Goal: Information Seeking & Learning: Learn about a topic

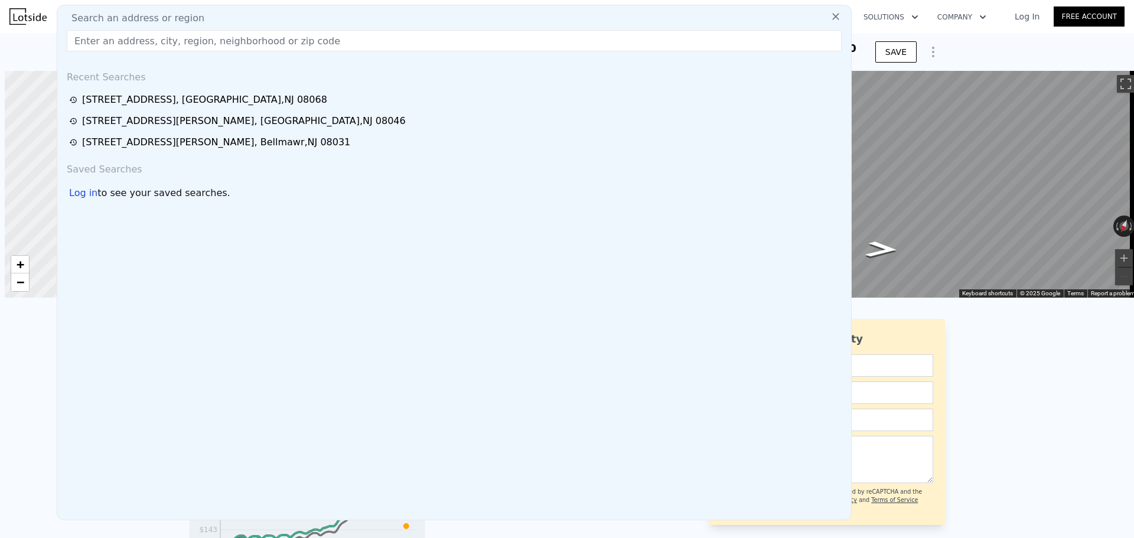
select select "30"
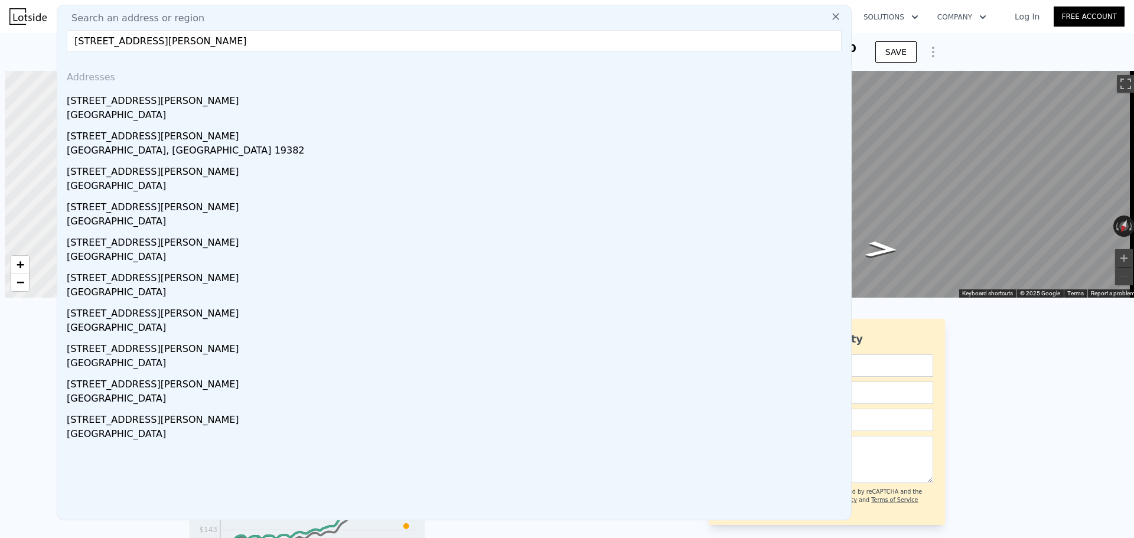
scroll to position [0, 5]
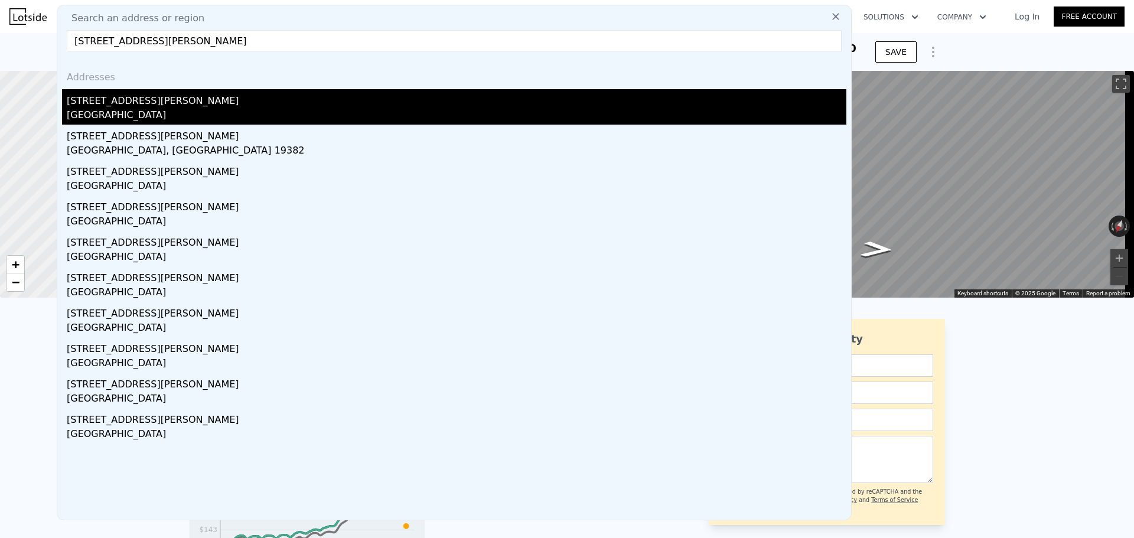
type input "[STREET_ADDRESS][PERSON_NAME]"
click at [301, 95] on div "[STREET_ADDRESS][PERSON_NAME]" at bounding box center [457, 98] width 780 height 19
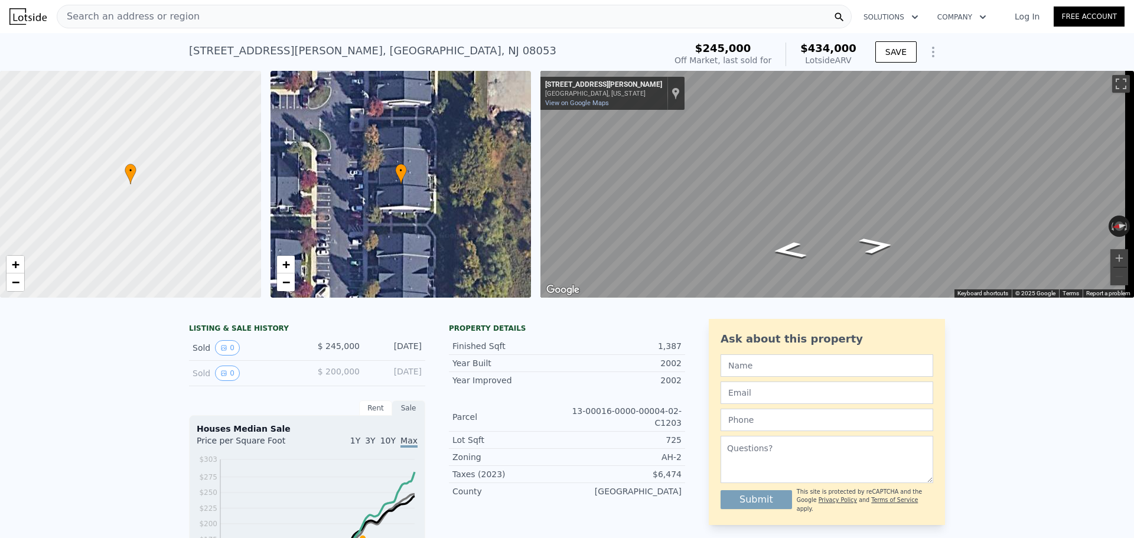
click at [256, 17] on div "Search an address or region" at bounding box center [454, 17] width 795 height 24
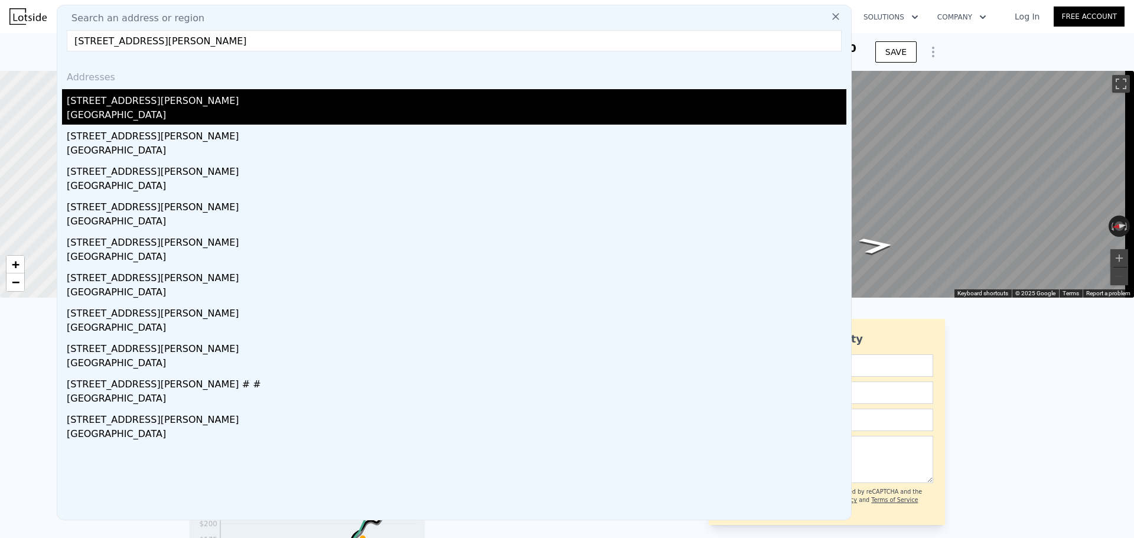
type input "[STREET_ADDRESS][PERSON_NAME]"
click at [200, 103] on div "[STREET_ADDRESS][PERSON_NAME]" at bounding box center [457, 98] width 780 height 19
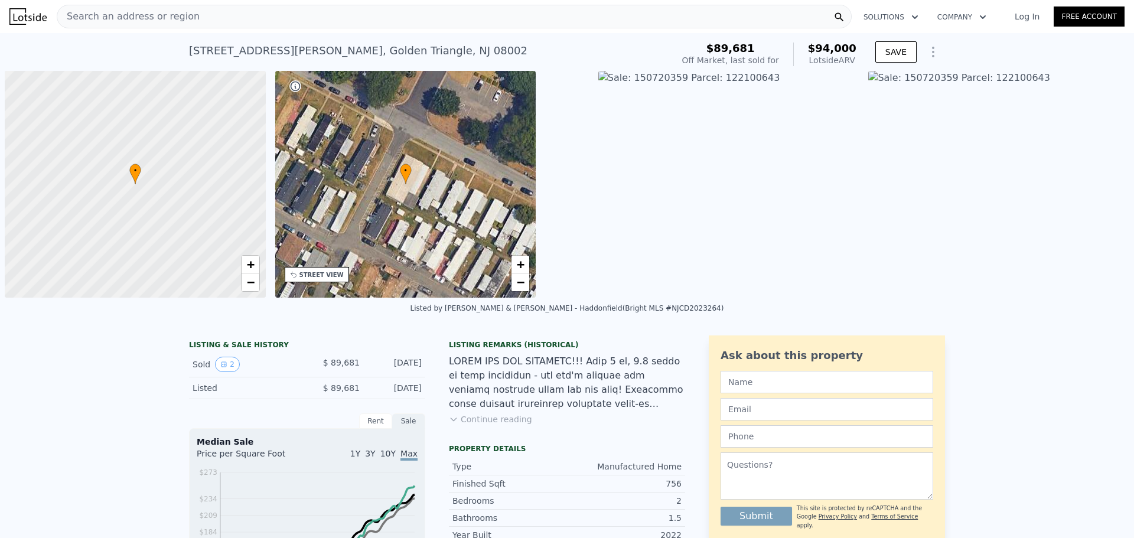
click at [268, 15] on div "Search an address or region" at bounding box center [454, 17] width 795 height 24
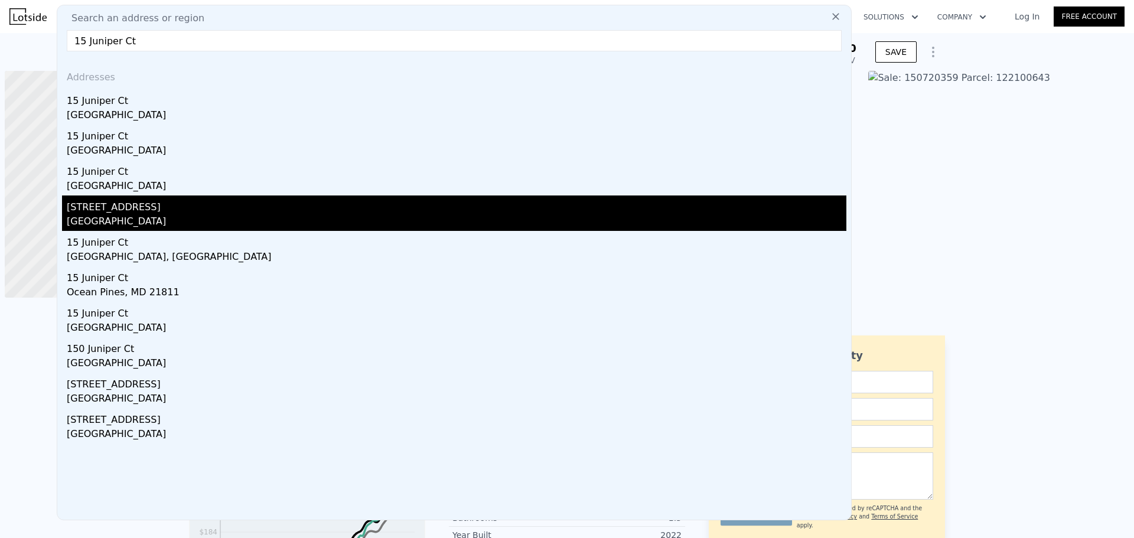
type input "15 Juniper Ct"
click at [220, 212] on div "[STREET_ADDRESS]" at bounding box center [457, 205] width 780 height 19
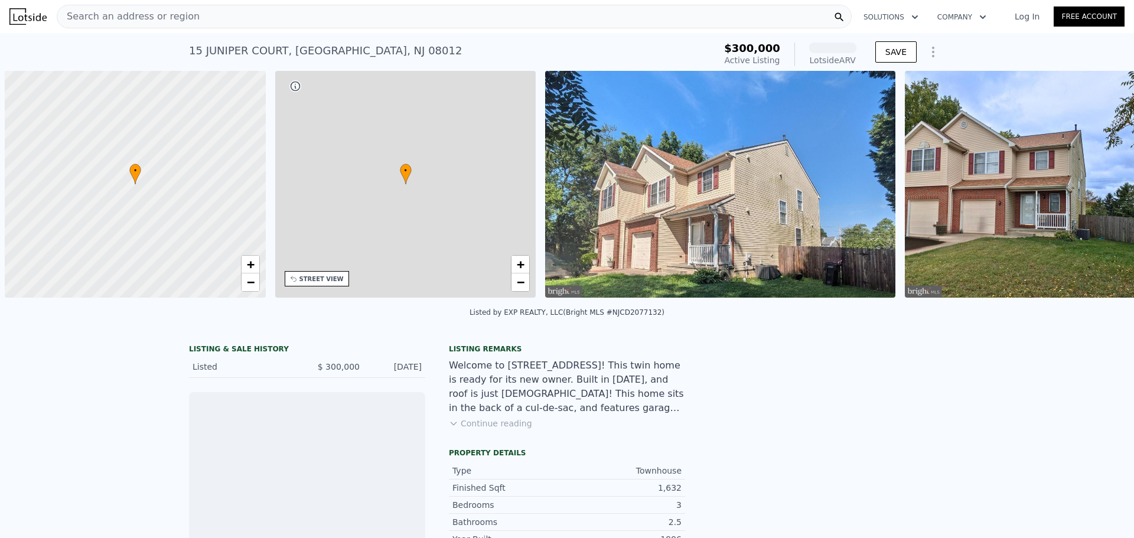
scroll to position [0, 5]
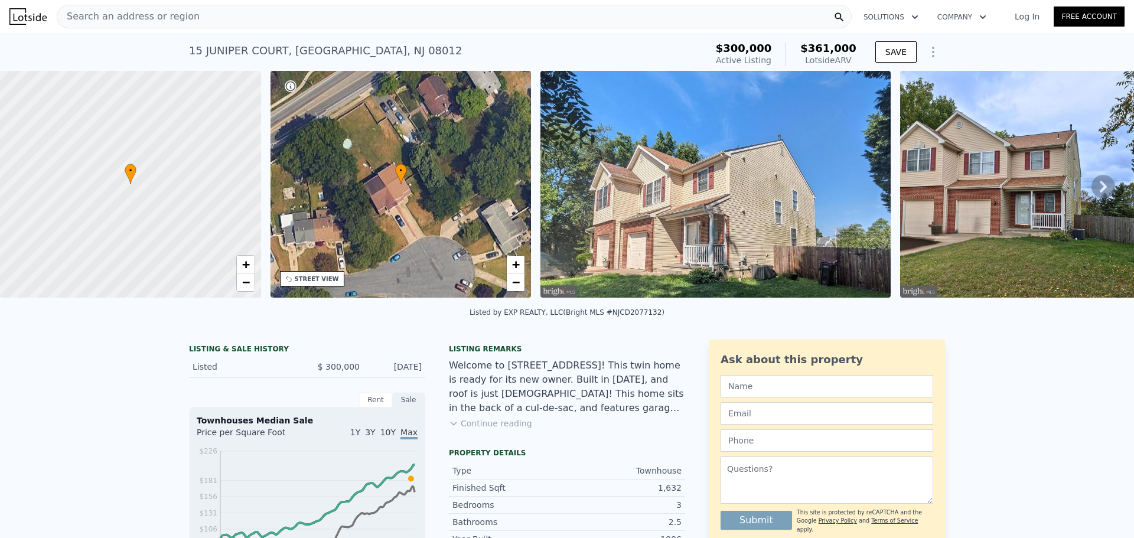
click at [365, 20] on div "Search an address or region" at bounding box center [454, 17] width 795 height 24
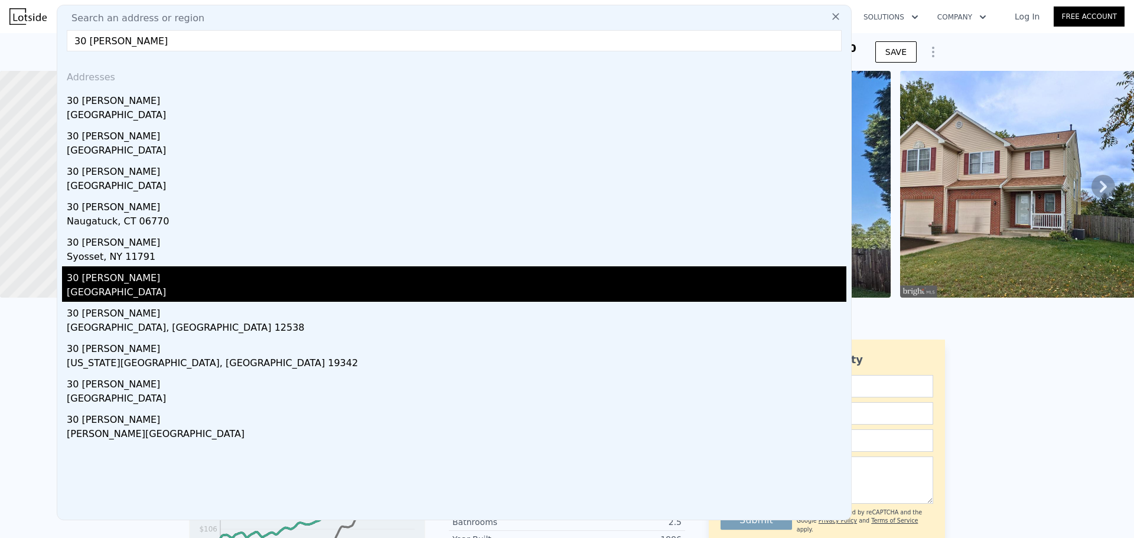
type input "30 [PERSON_NAME]"
click at [180, 289] on div "[GEOGRAPHIC_DATA]" at bounding box center [457, 293] width 780 height 17
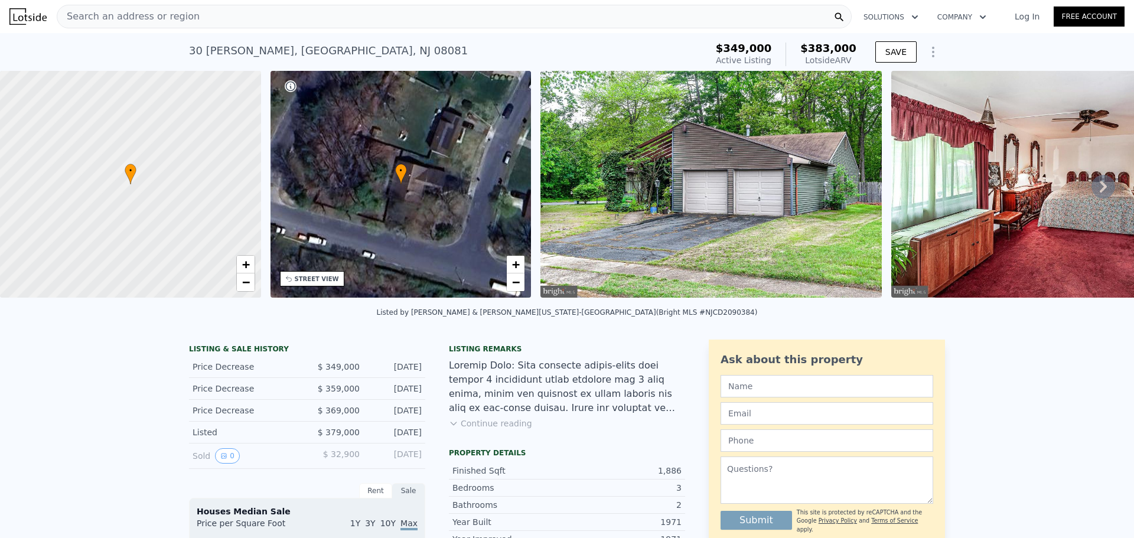
click at [298, 21] on div "Search an address or region" at bounding box center [454, 17] width 795 height 24
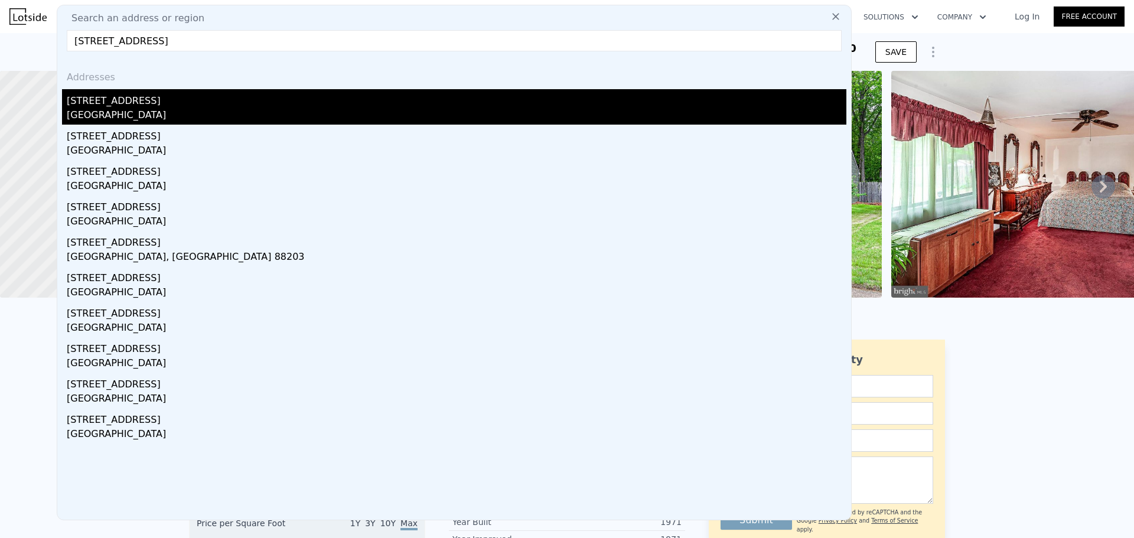
type input "[STREET_ADDRESS]"
click at [251, 99] on div "[STREET_ADDRESS]" at bounding box center [457, 98] width 780 height 19
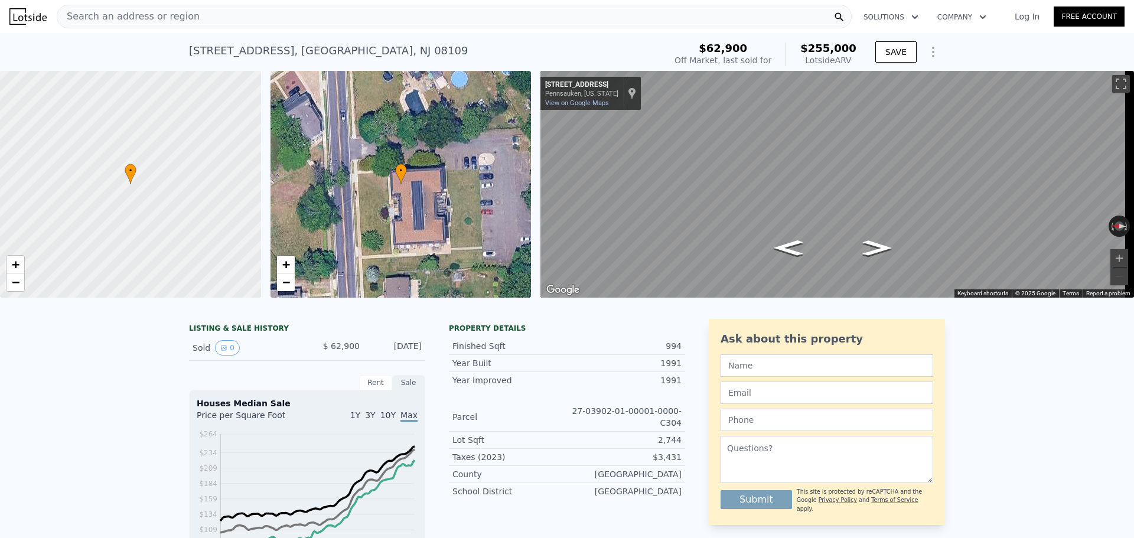
click at [250, 22] on div "Search an address or region" at bounding box center [454, 17] width 795 height 24
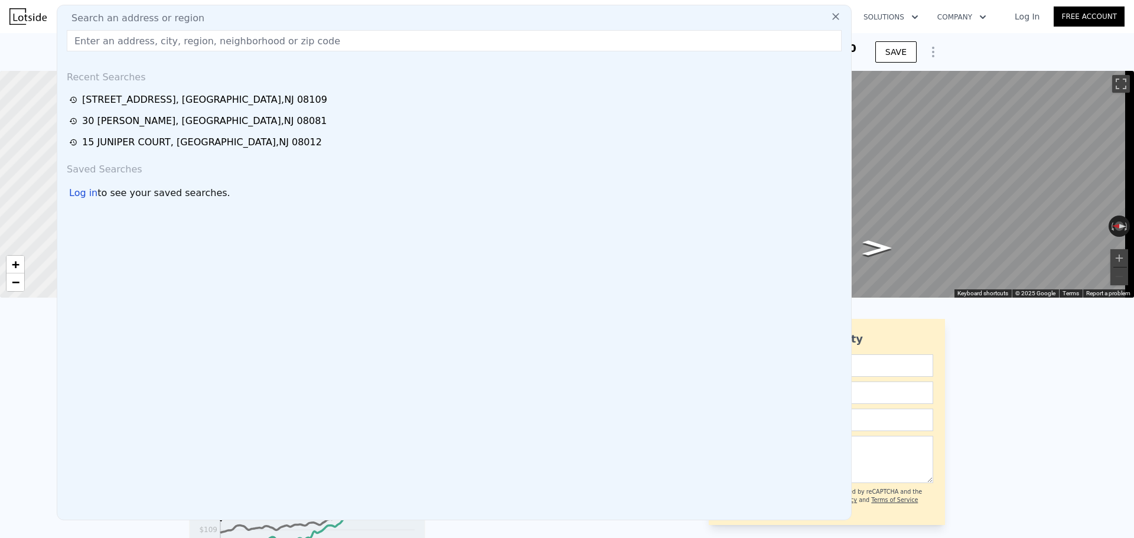
click at [250, 21] on div "Search an address or region" at bounding box center [454, 18] width 785 height 14
click at [324, 44] on input "text" at bounding box center [454, 40] width 775 height 21
paste input "[STREET_ADDRESS]"
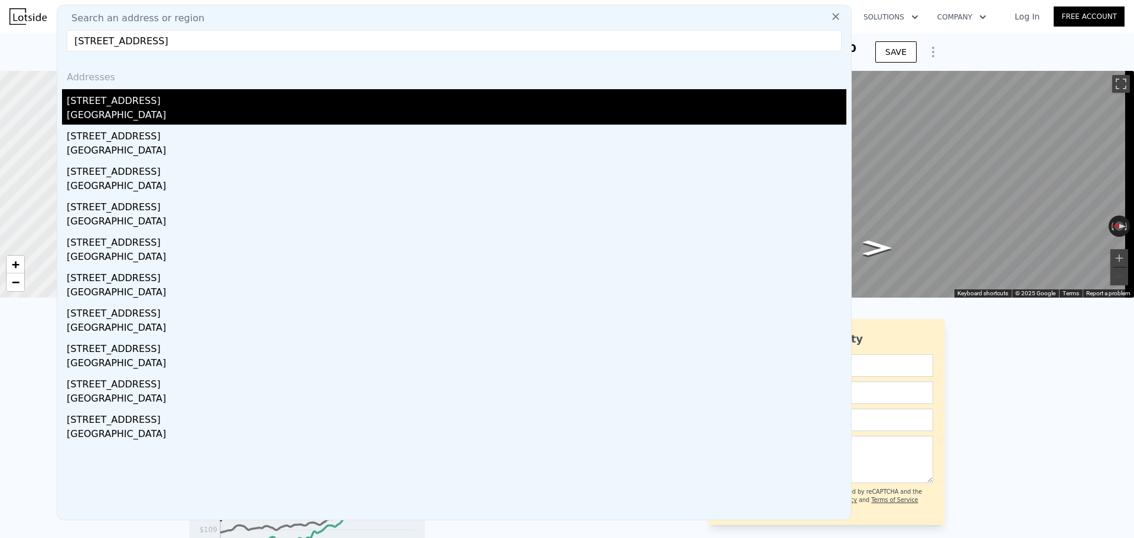
type input "[STREET_ADDRESS]"
click at [212, 106] on div "[STREET_ADDRESS]" at bounding box center [457, 98] width 780 height 19
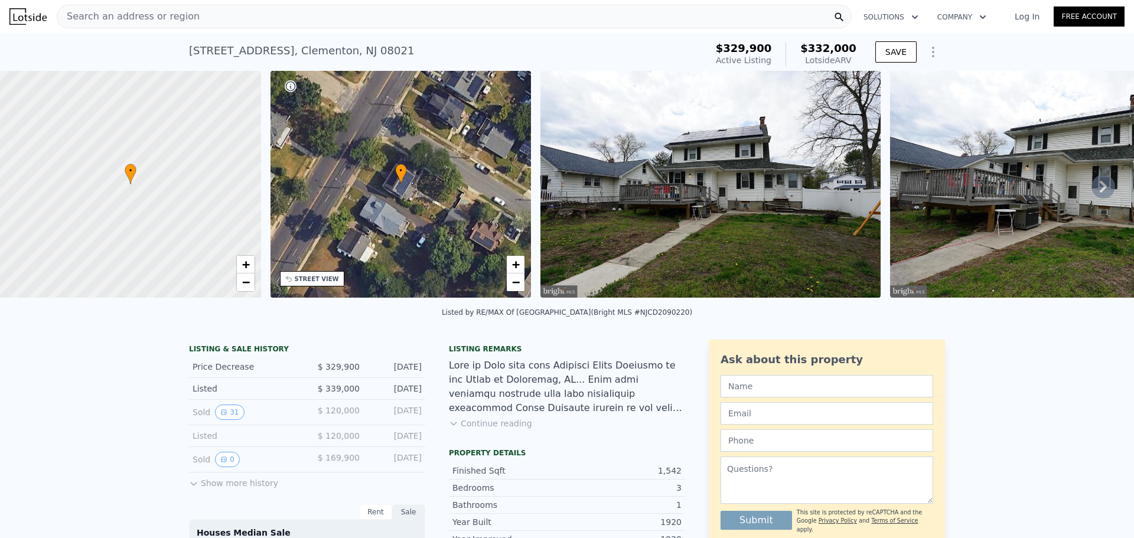
click at [178, 15] on span "Search an address or region" at bounding box center [128, 16] width 142 height 14
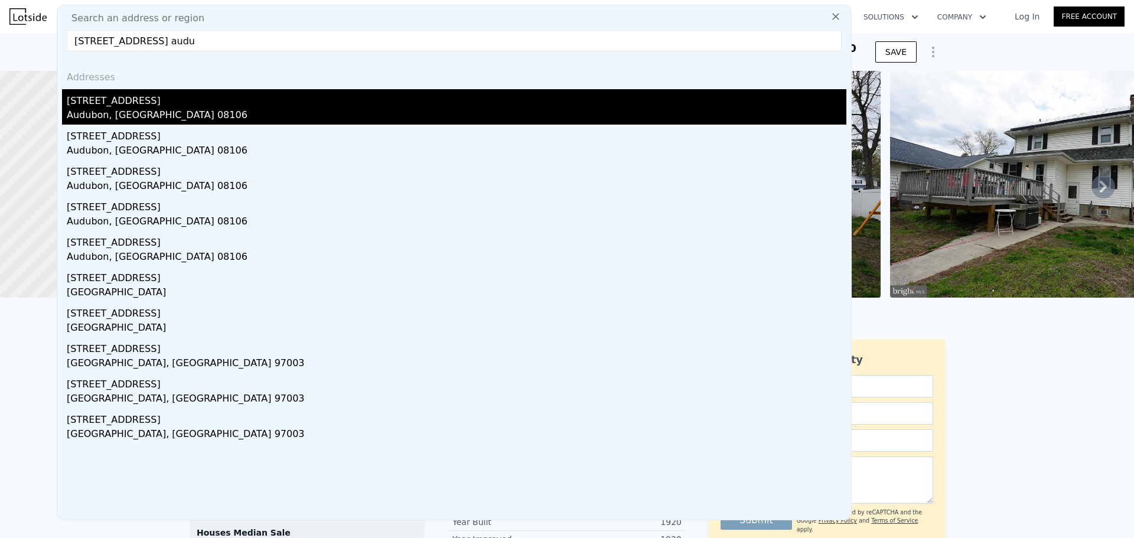
type input "[STREET_ADDRESS] audu"
click at [156, 102] on div "[STREET_ADDRESS]" at bounding box center [457, 98] width 780 height 19
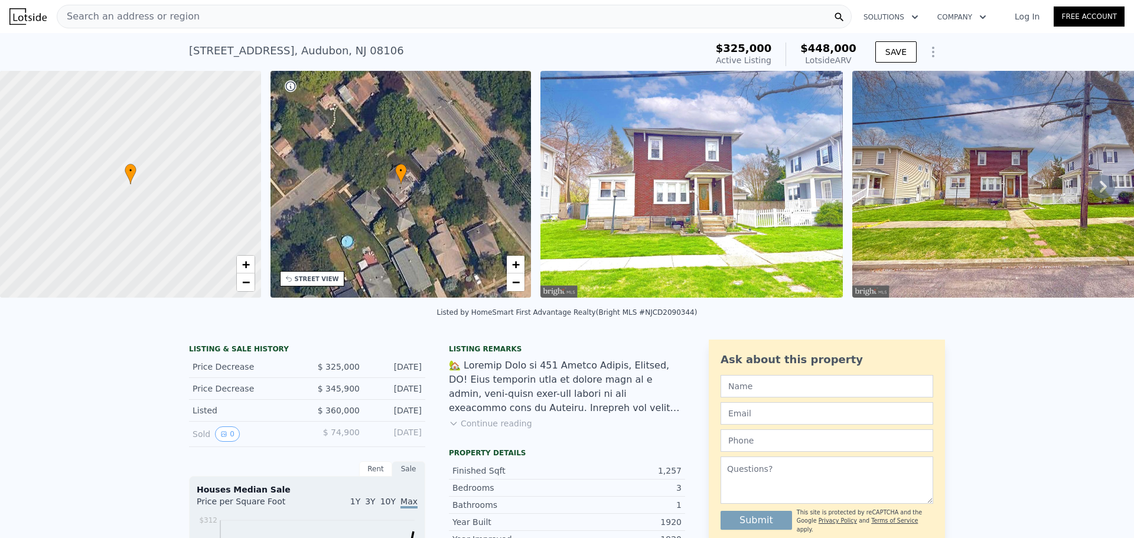
click at [230, 12] on div "Search an address or region" at bounding box center [454, 17] width 795 height 24
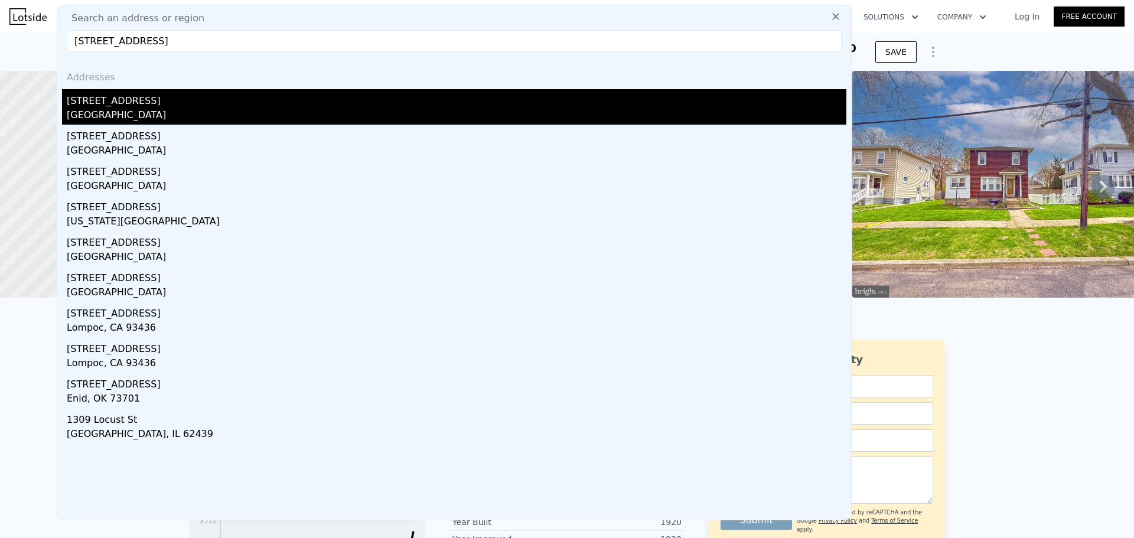
type input "[STREET_ADDRESS]"
click at [200, 99] on div "[STREET_ADDRESS]" at bounding box center [457, 98] width 780 height 19
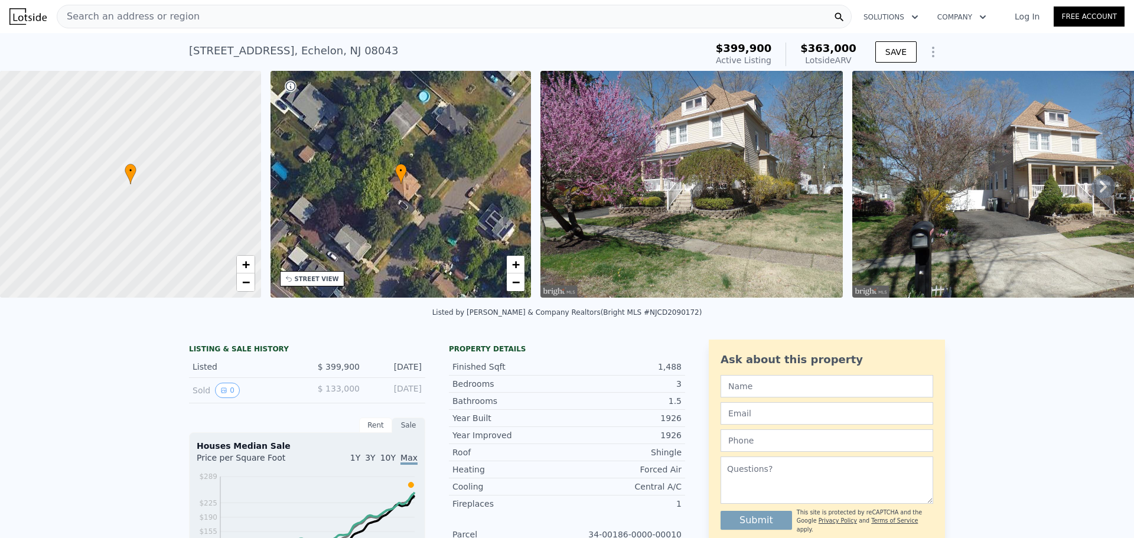
click at [187, 20] on div "Search an address or region" at bounding box center [454, 17] width 795 height 24
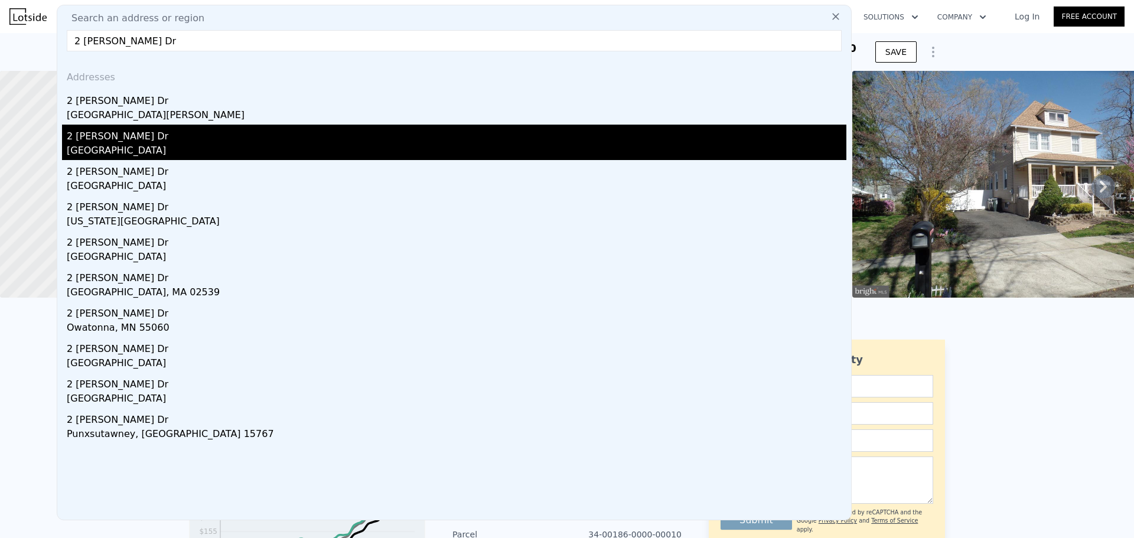
type input "2 [PERSON_NAME] Dr"
click at [119, 141] on div "2 [PERSON_NAME] Dr" at bounding box center [457, 134] width 780 height 19
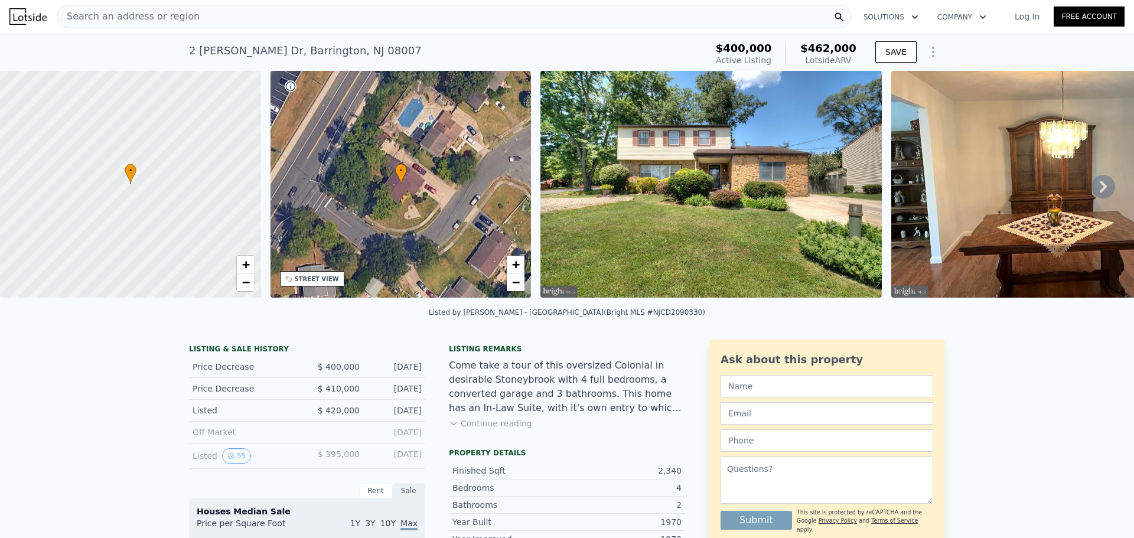
click at [220, 17] on div "Search an address or region" at bounding box center [454, 17] width 795 height 24
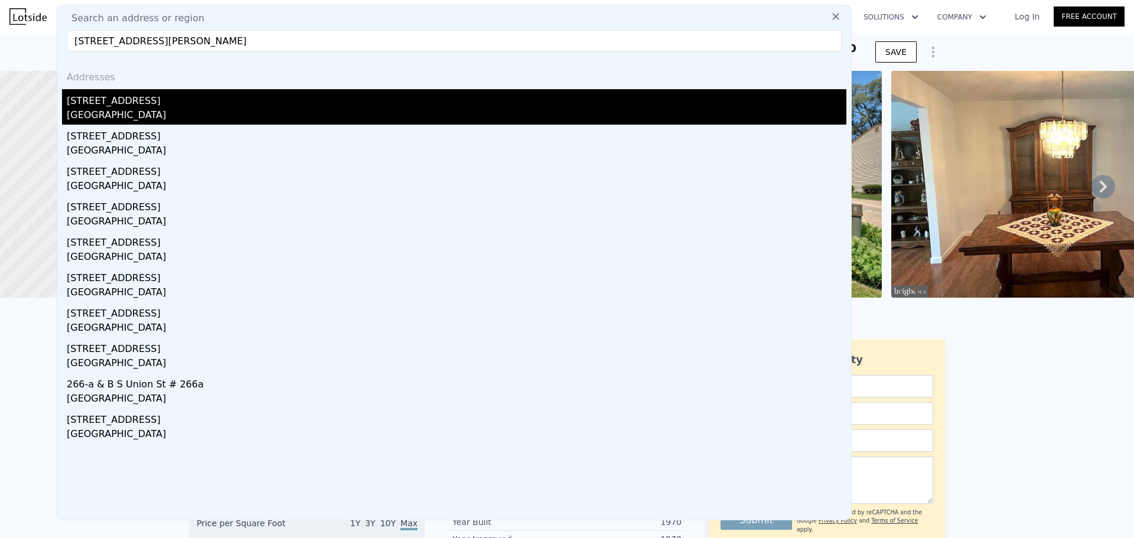
type input "[STREET_ADDRESS][PERSON_NAME]"
click at [360, 116] on div "[GEOGRAPHIC_DATA]" at bounding box center [457, 116] width 780 height 17
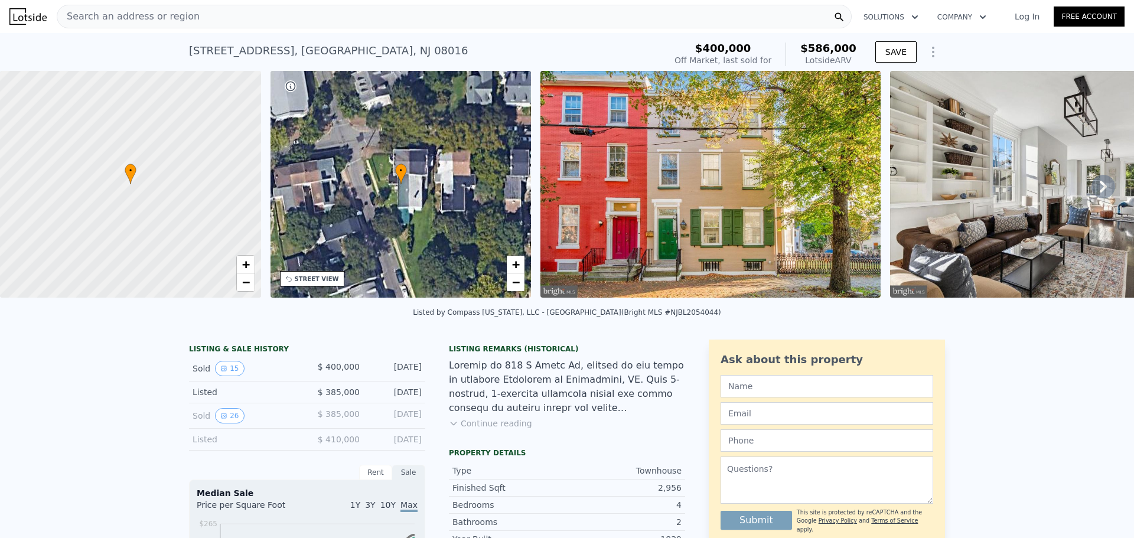
click at [253, 11] on div "Search an address or region" at bounding box center [454, 17] width 795 height 24
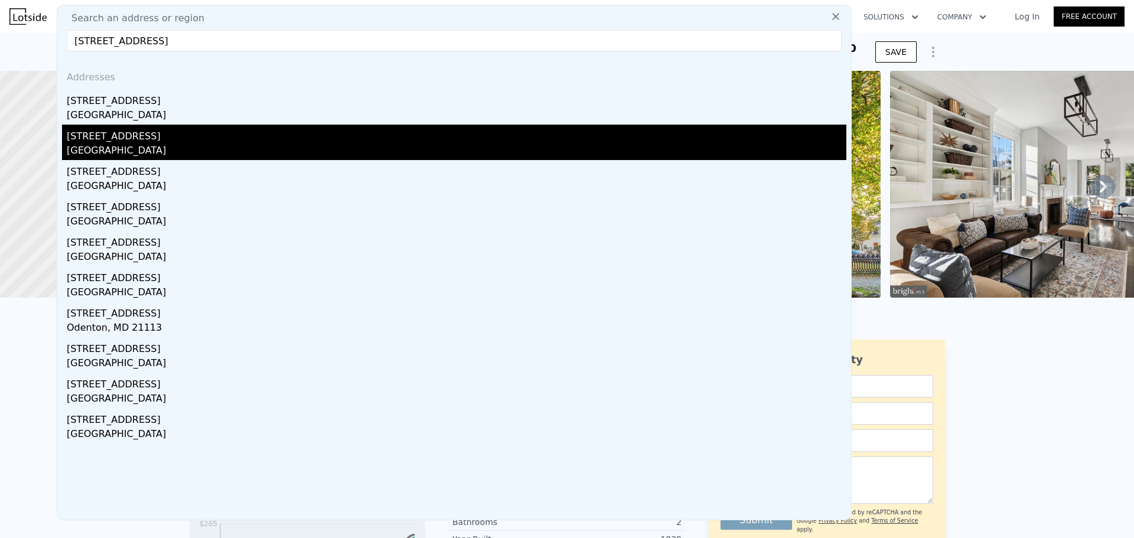
type input "[STREET_ADDRESS]"
click at [173, 136] on div "[STREET_ADDRESS]" at bounding box center [457, 134] width 780 height 19
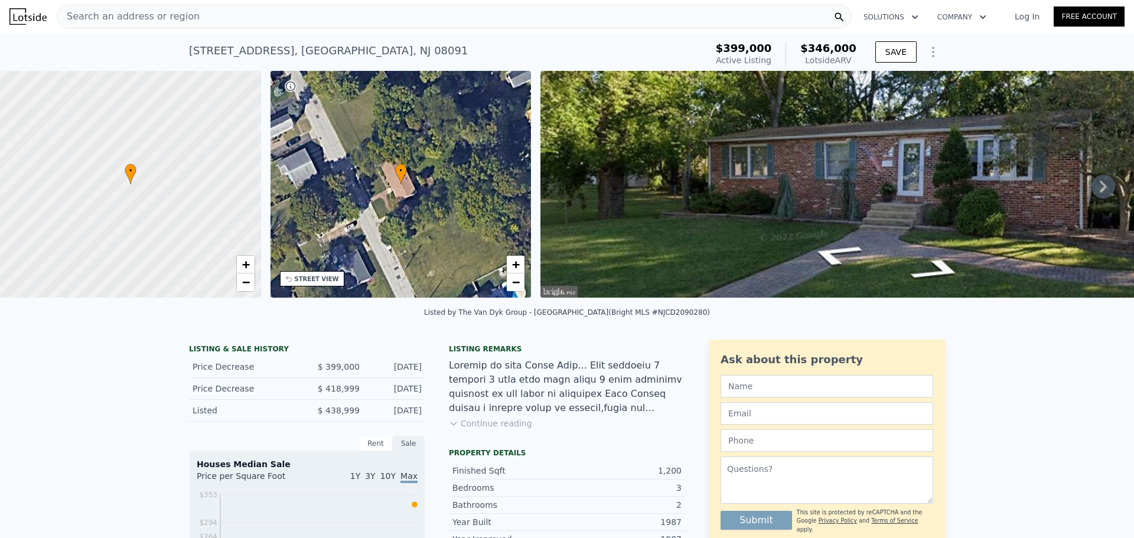
click at [467, 15] on div "Search an address or region" at bounding box center [454, 17] width 795 height 24
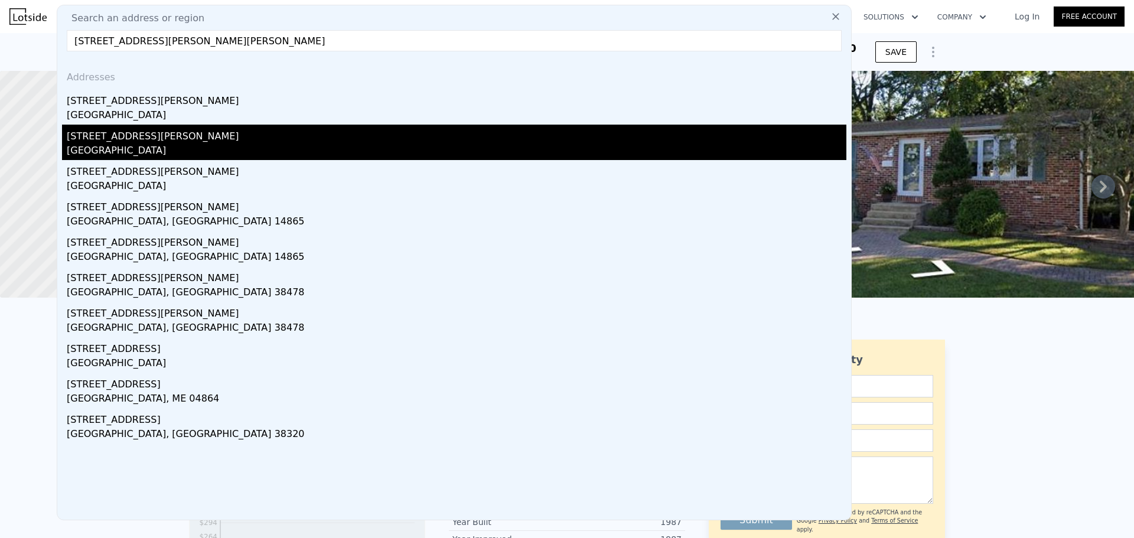
type input "[STREET_ADDRESS][PERSON_NAME][PERSON_NAME]"
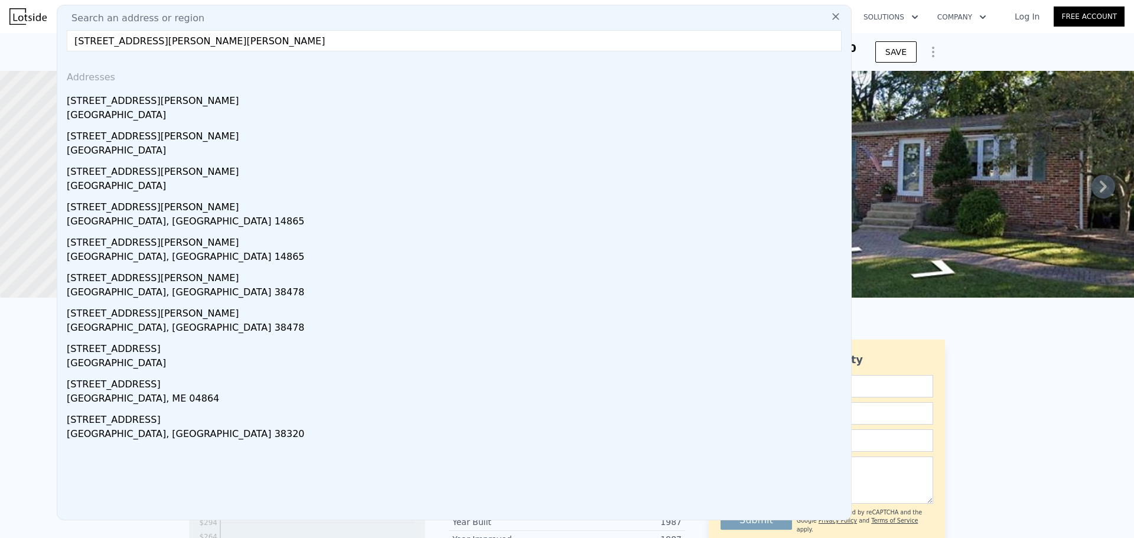
drag, startPoint x: 219, startPoint y: 138, endPoint x: 8, endPoint y: 214, distance: 224.1
click at [218, 138] on div "[STREET_ADDRESS][PERSON_NAME]" at bounding box center [457, 134] width 780 height 19
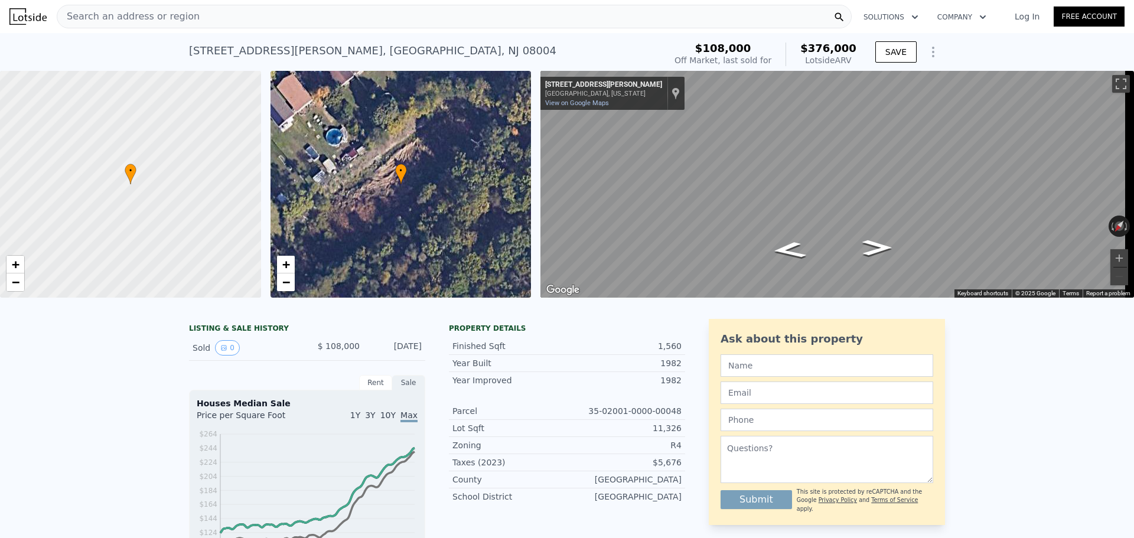
click at [370, 22] on div "Search an address or region" at bounding box center [454, 17] width 795 height 24
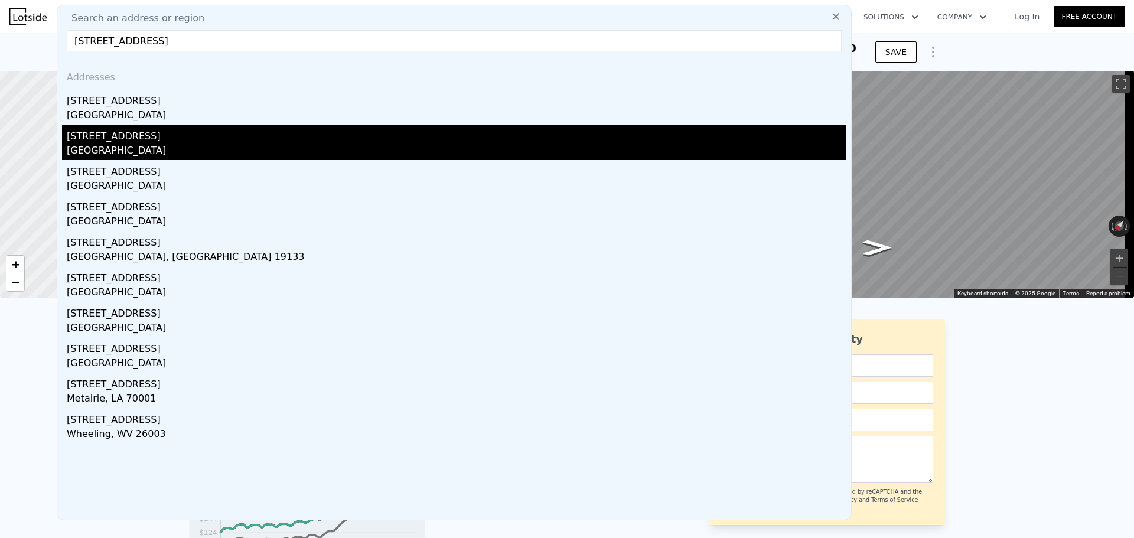
type input "[STREET_ADDRESS]"
click at [220, 136] on div "[STREET_ADDRESS]" at bounding box center [457, 134] width 780 height 19
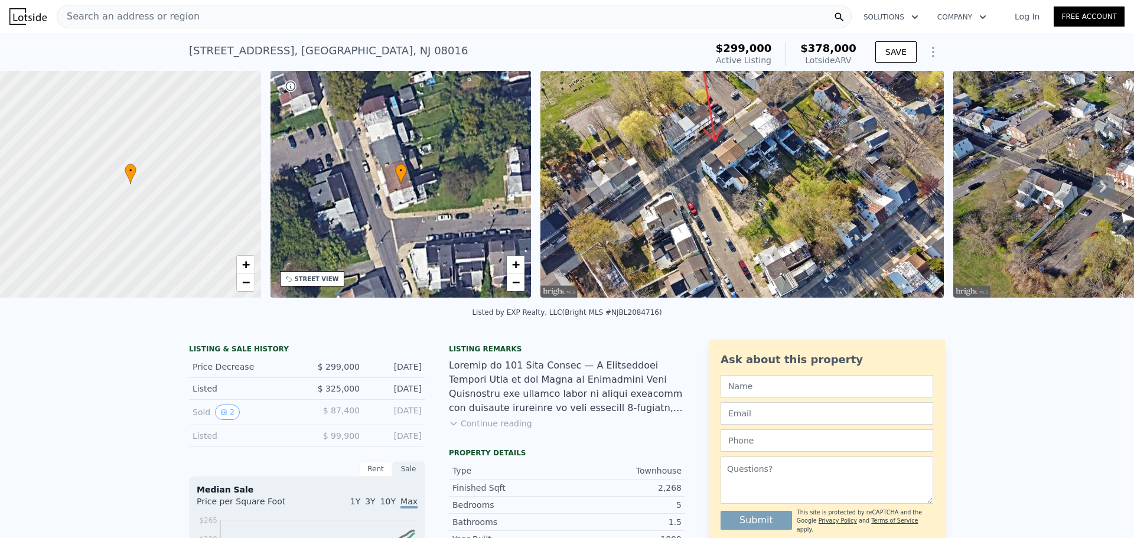
click at [152, 13] on span "Search an address or region" at bounding box center [128, 16] width 142 height 14
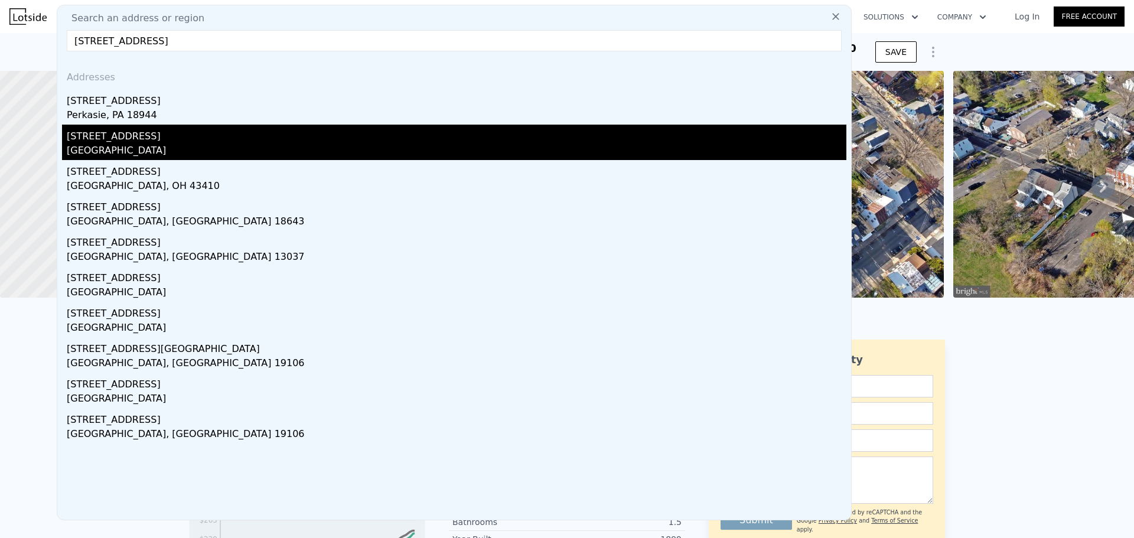
type input "[STREET_ADDRESS]"
click at [115, 137] on div "[STREET_ADDRESS]" at bounding box center [457, 134] width 780 height 19
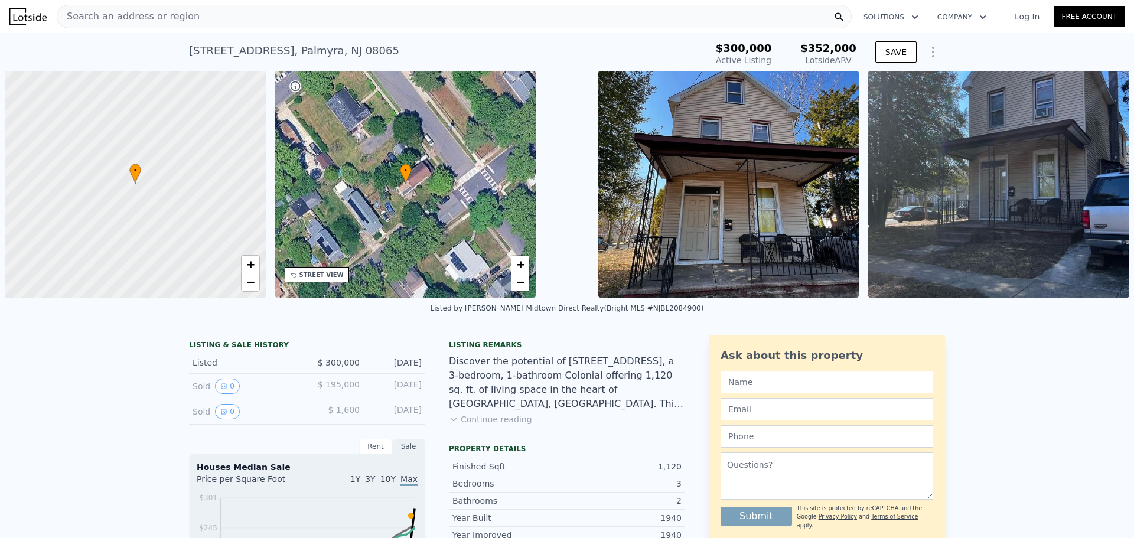
click at [233, 18] on div "Search an address or region" at bounding box center [454, 17] width 795 height 24
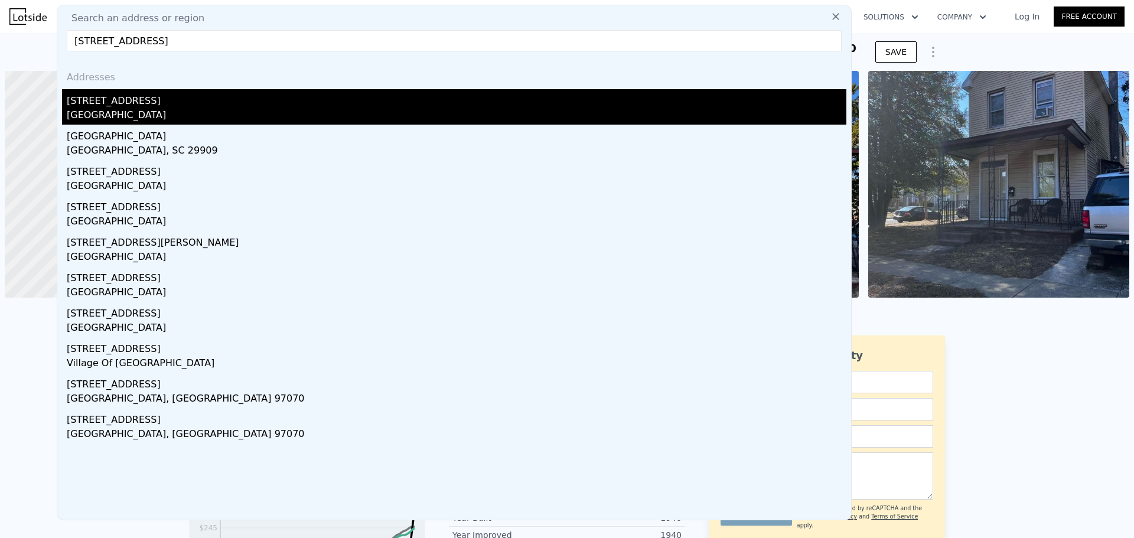
type input "[STREET_ADDRESS]"
click at [206, 102] on div "[STREET_ADDRESS]" at bounding box center [457, 98] width 780 height 19
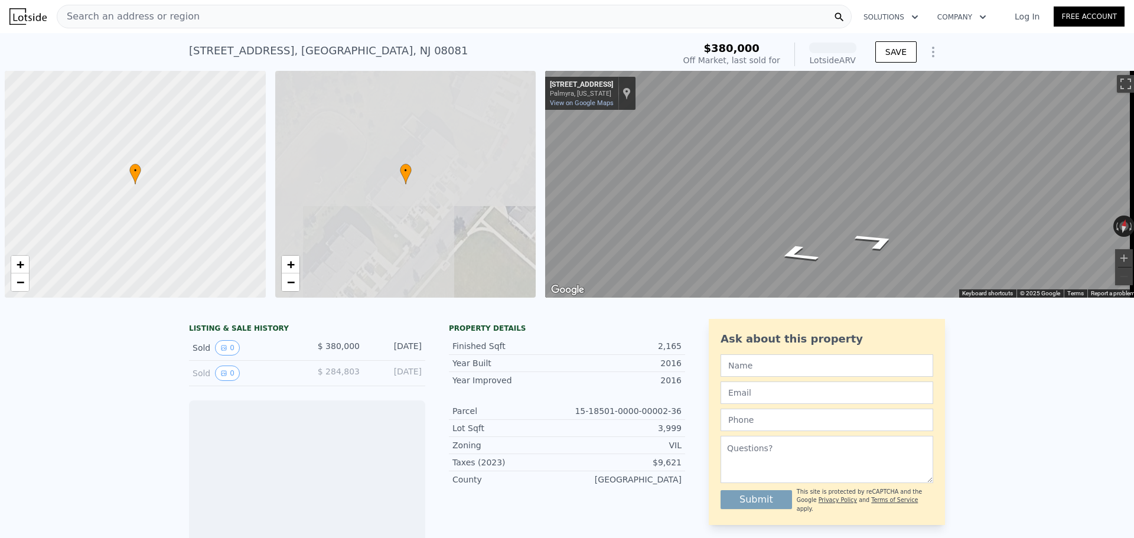
scroll to position [0, 5]
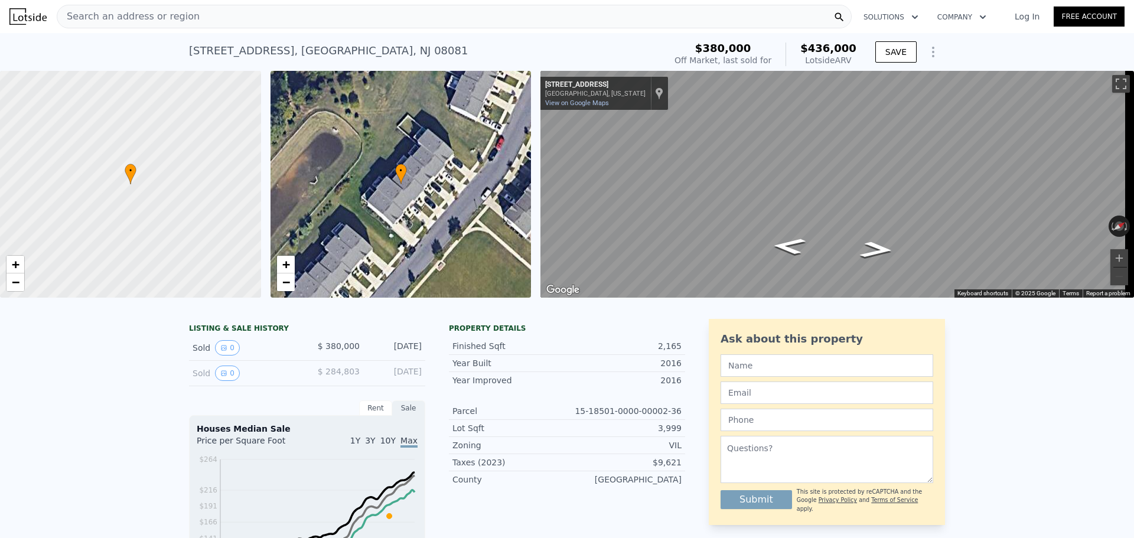
click at [253, 9] on div "Search an address or region" at bounding box center [454, 17] width 795 height 24
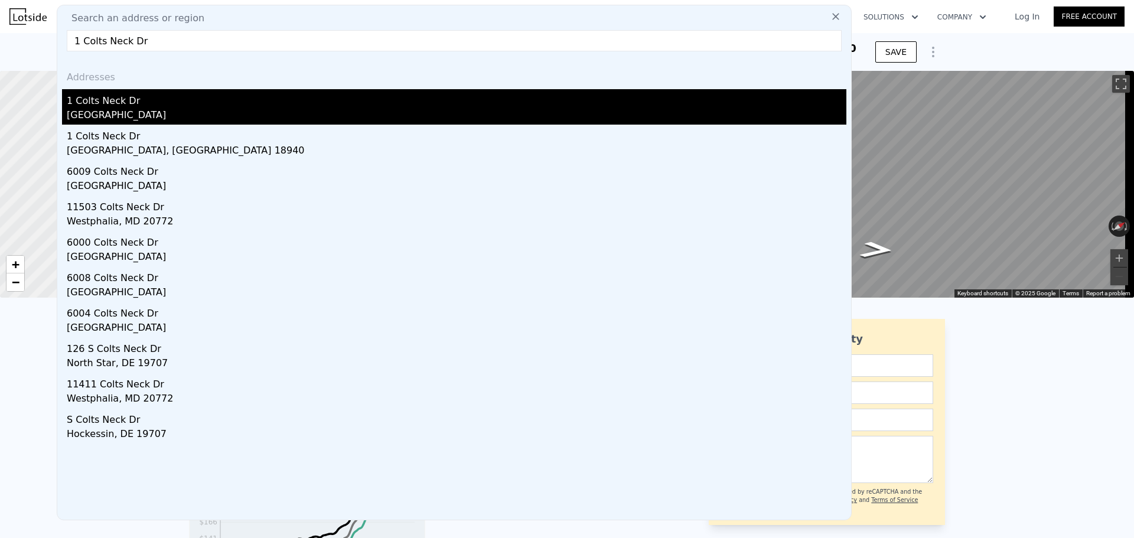
type input "1 Colts Neck Dr"
click at [194, 102] on div "1 Colts Neck Dr" at bounding box center [457, 98] width 780 height 19
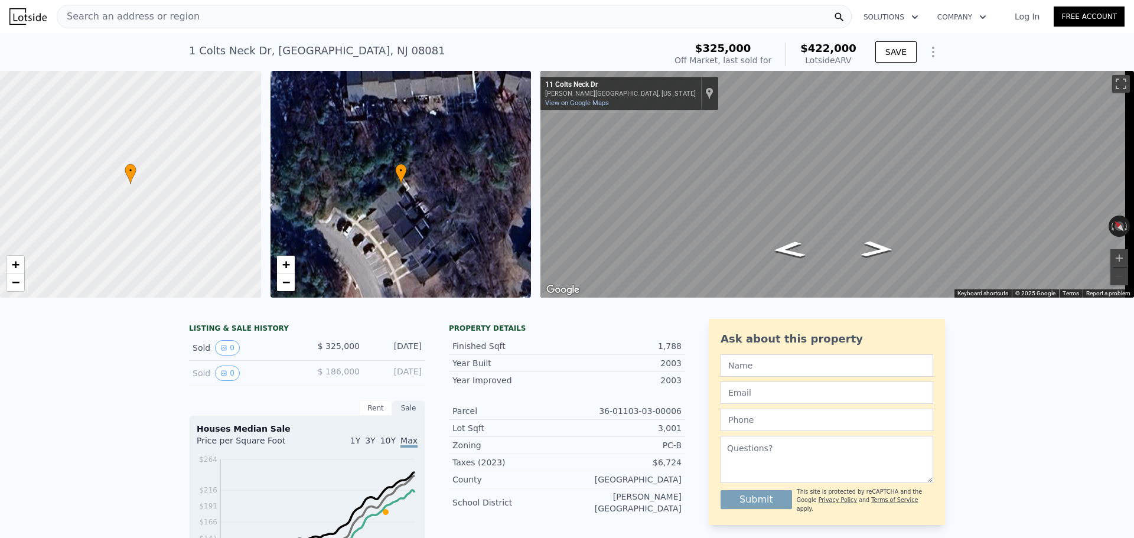
click at [435, 15] on div "Search an address or region" at bounding box center [454, 17] width 795 height 24
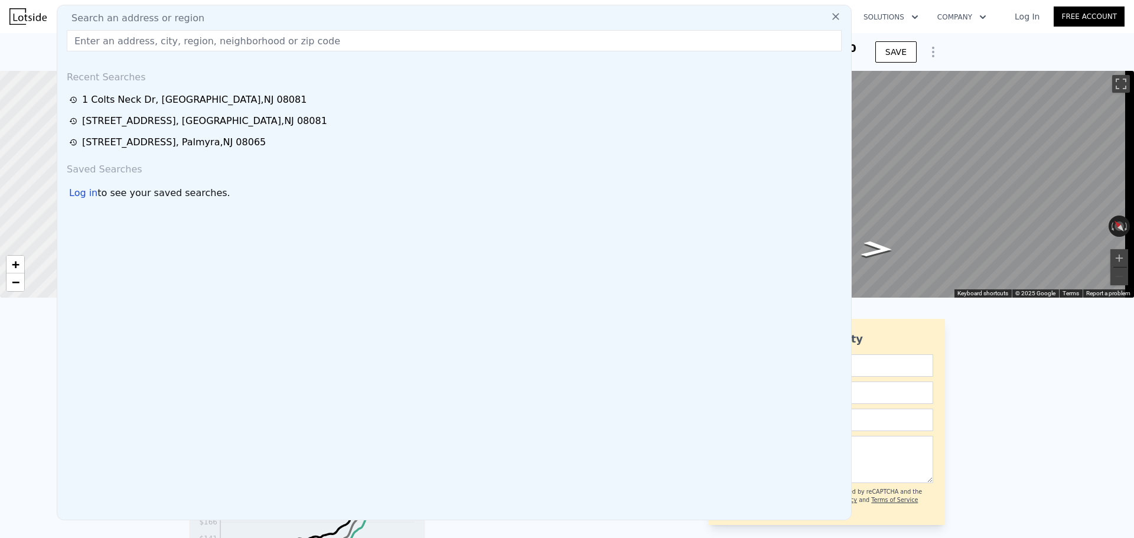
click at [435, 15] on div "Search an address or region" at bounding box center [454, 18] width 785 height 14
click at [431, 36] on input "text" at bounding box center [454, 40] width 775 height 21
paste input "[STREET_ADDRESS]"
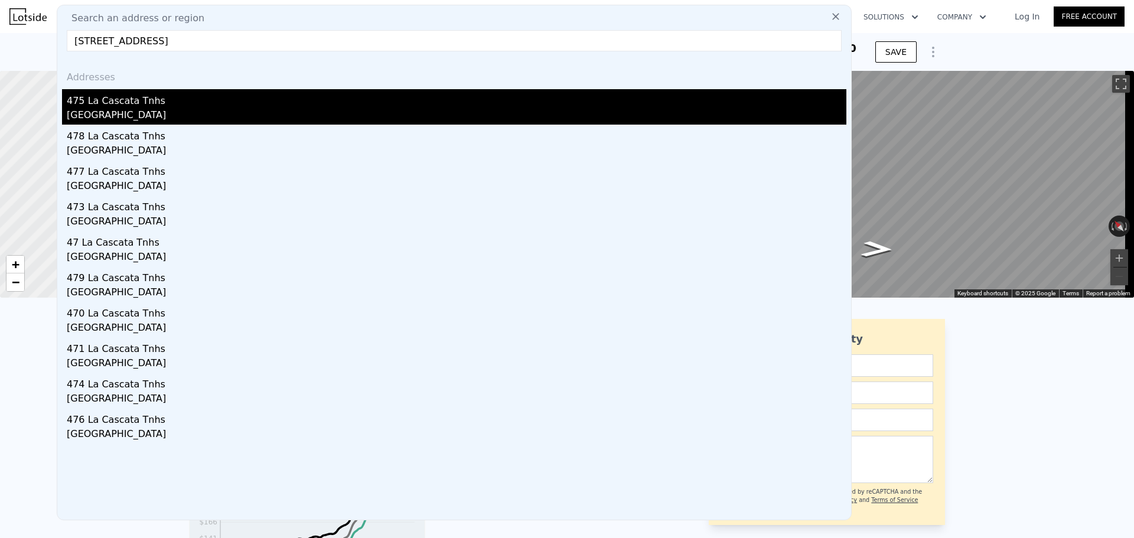
type input "[STREET_ADDRESS]"
click at [277, 109] on div "[GEOGRAPHIC_DATA]" at bounding box center [457, 116] width 780 height 17
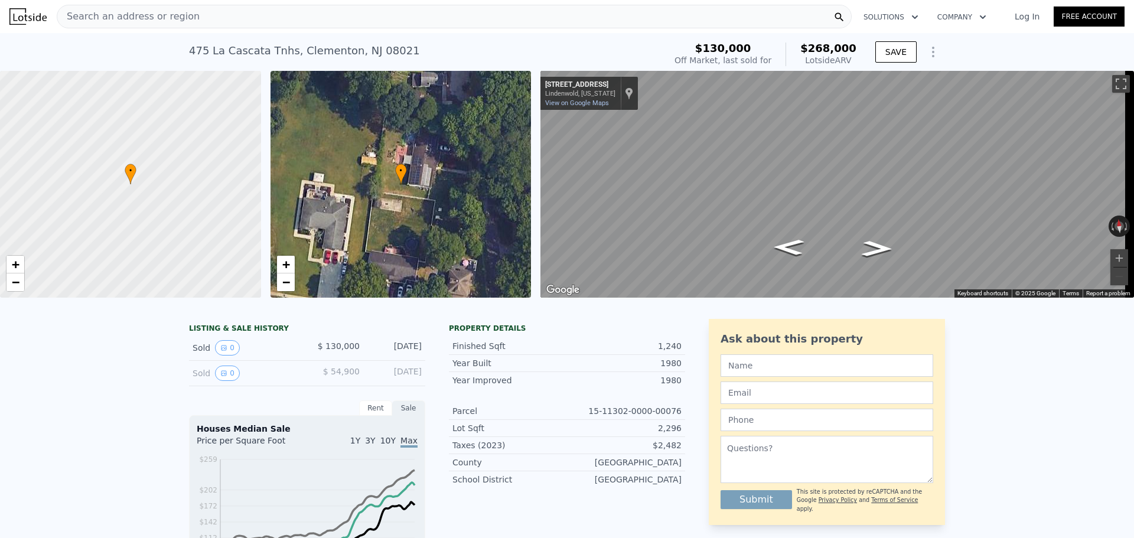
click at [249, 19] on div "Search an address or region" at bounding box center [454, 17] width 795 height 24
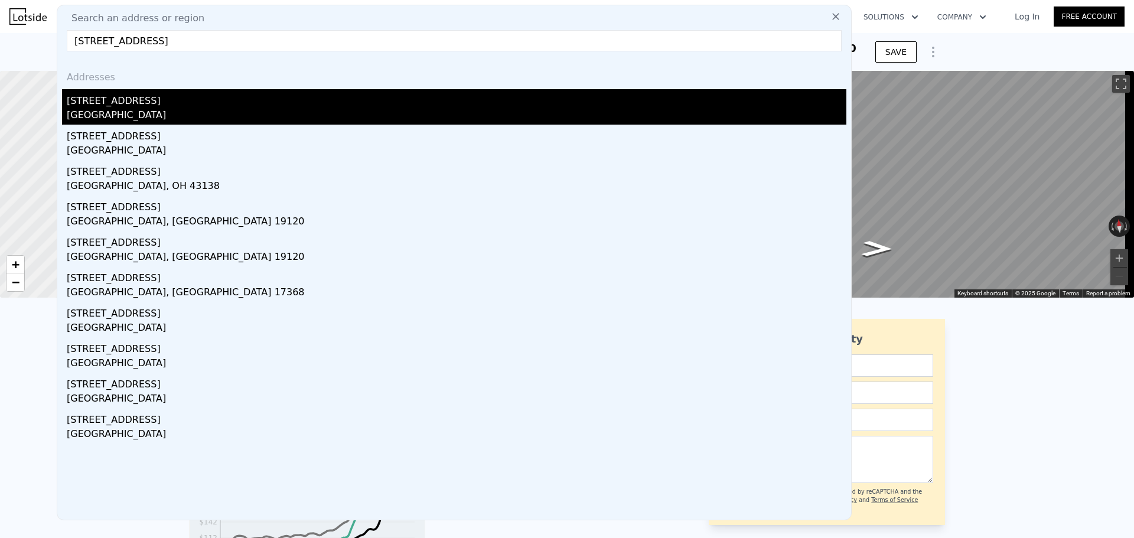
type input "[STREET_ADDRESS]"
click at [219, 106] on div "[STREET_ADDRESS]" at bounding box center [457, 98] width 780 height 19
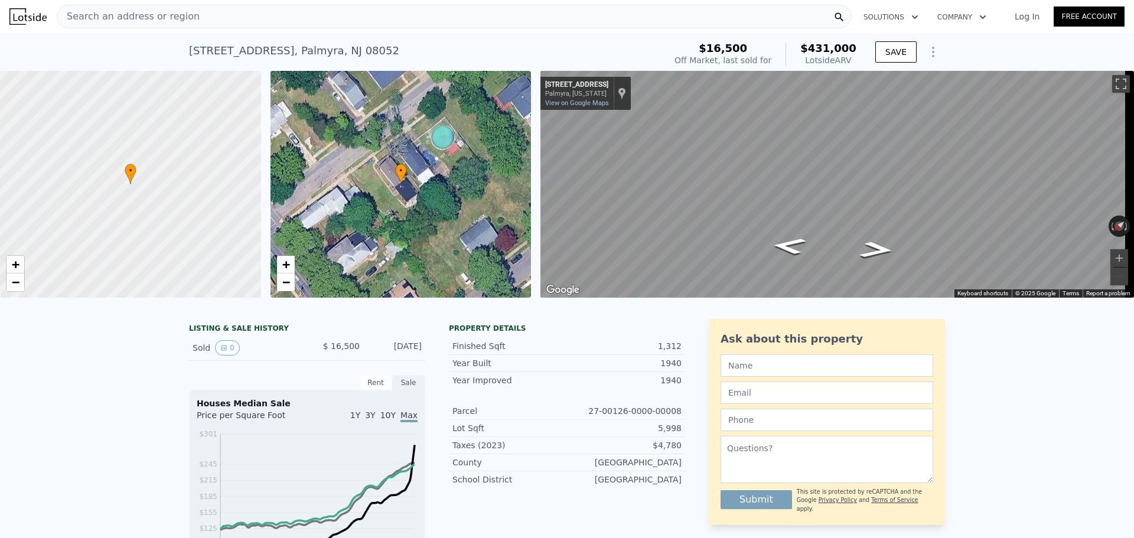
click at [146, 19] on span "Search an address or region" at bounding box center [128, 16] width 142 height 14
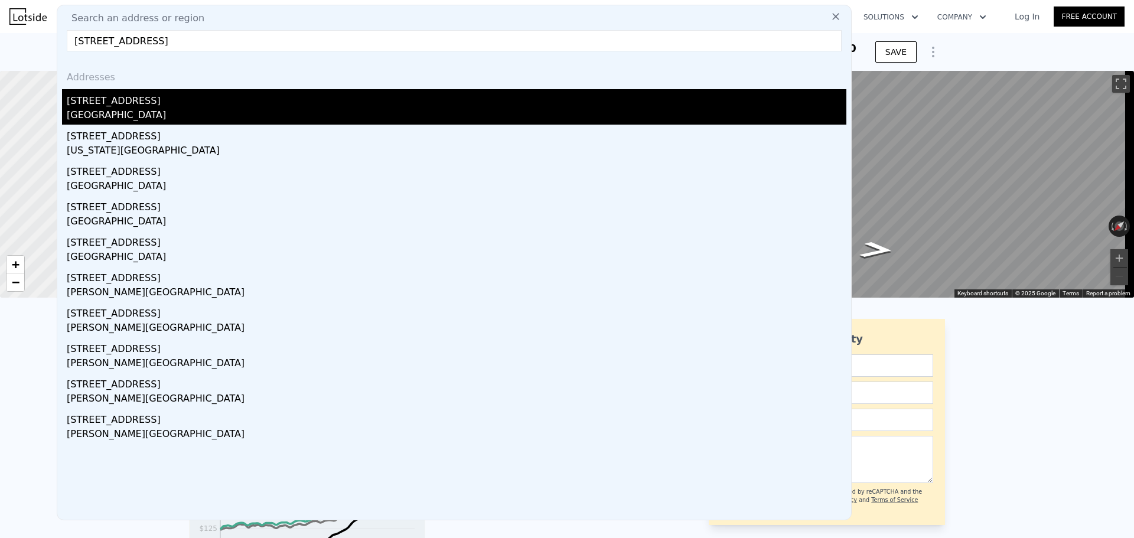
type input "[STREET_ADDRESS]"
click at [155, 105] on div "[STREET_ADDRESS]" at bounding box center [457, 98] width 780 height 19
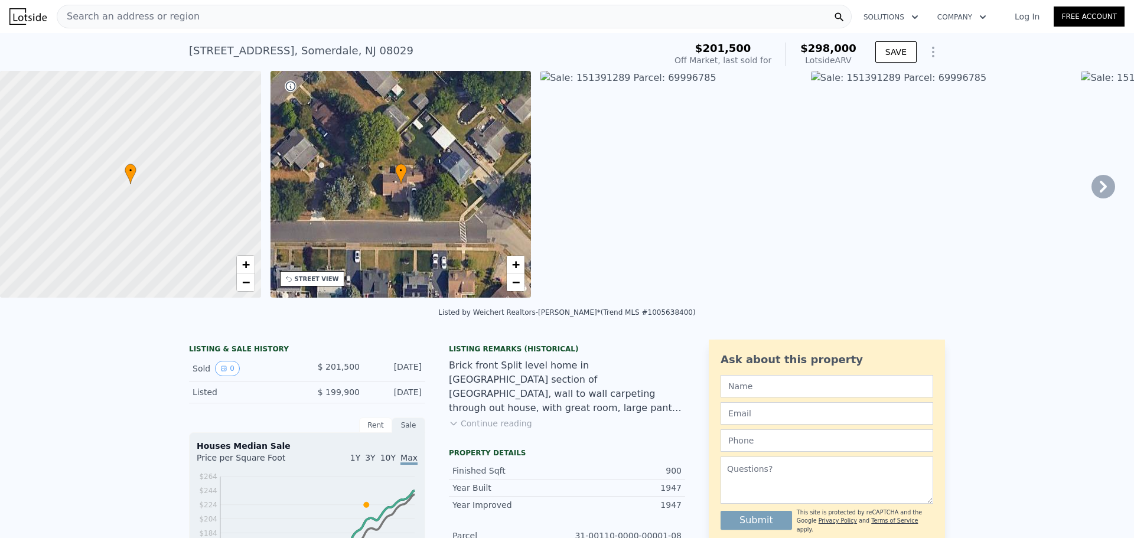
click at [211, 11] on div "Search an address or region" at bounding box center [454, 17] width 795 height 24
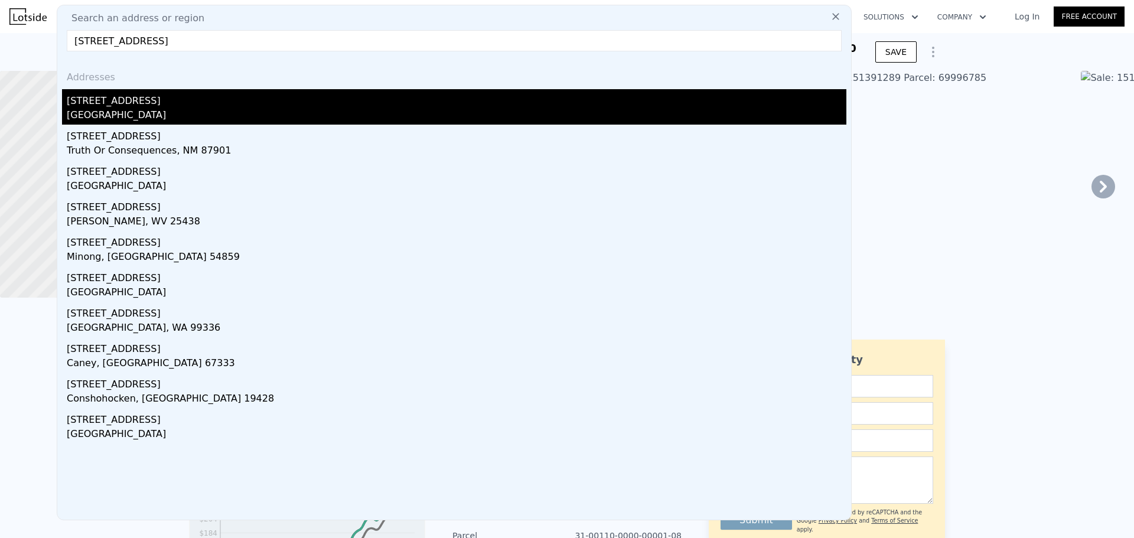
type input "[STREET_ADDRESS]"
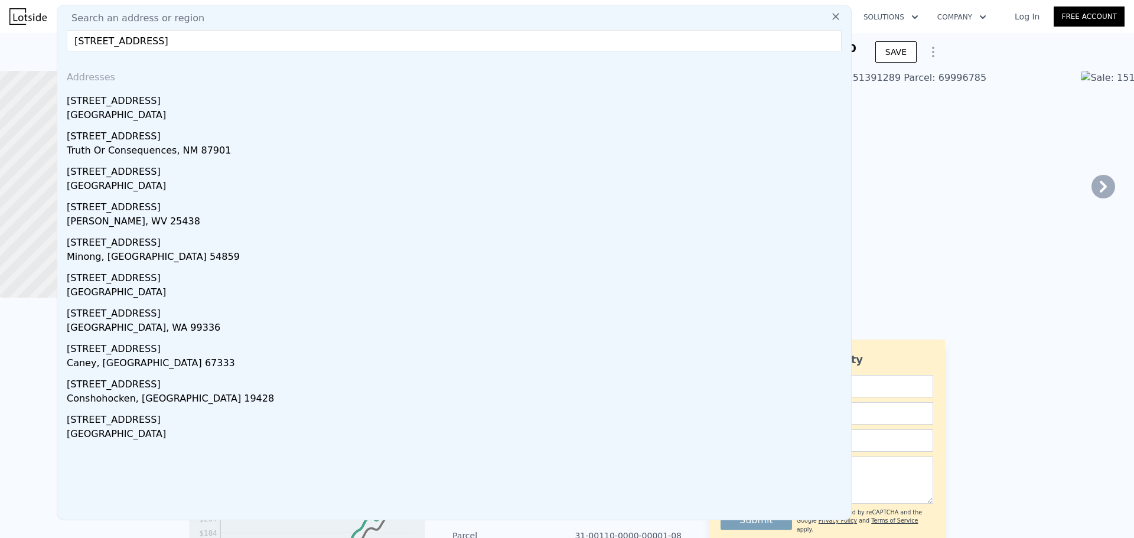
drag, startPoint x: 184, startPoint y: 114, endPoint x: 152, endPoint y: 115, distance: 31.9
click at [184, 114] on div "[GEOGRAPHIC_DATA]" at bounding box center [457, 116] width 780 height 17
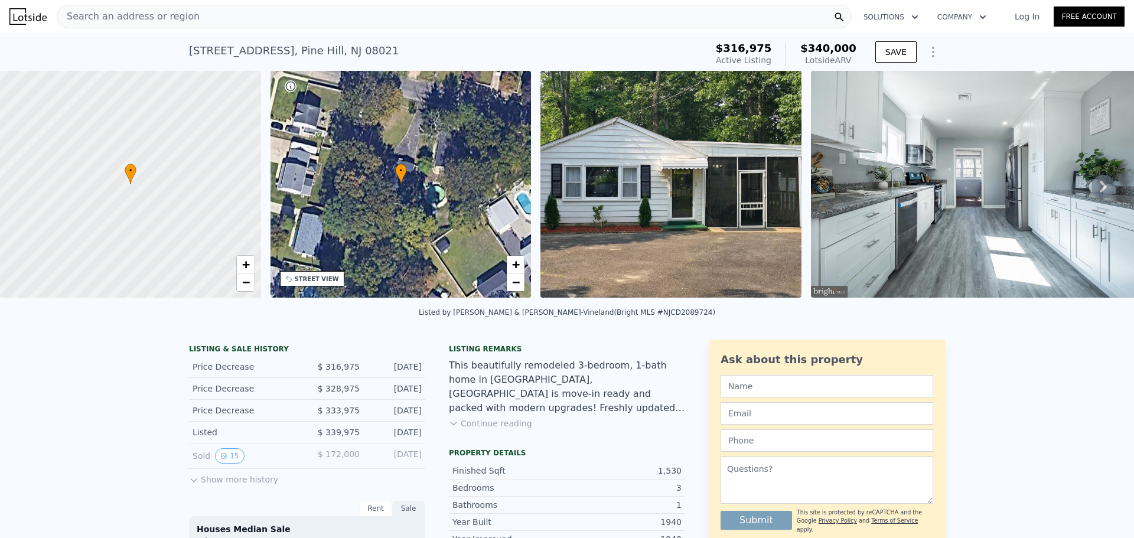
click at [177, 14] on span "Search an address or region" at bounding box center [128, 16] width 142 height 14
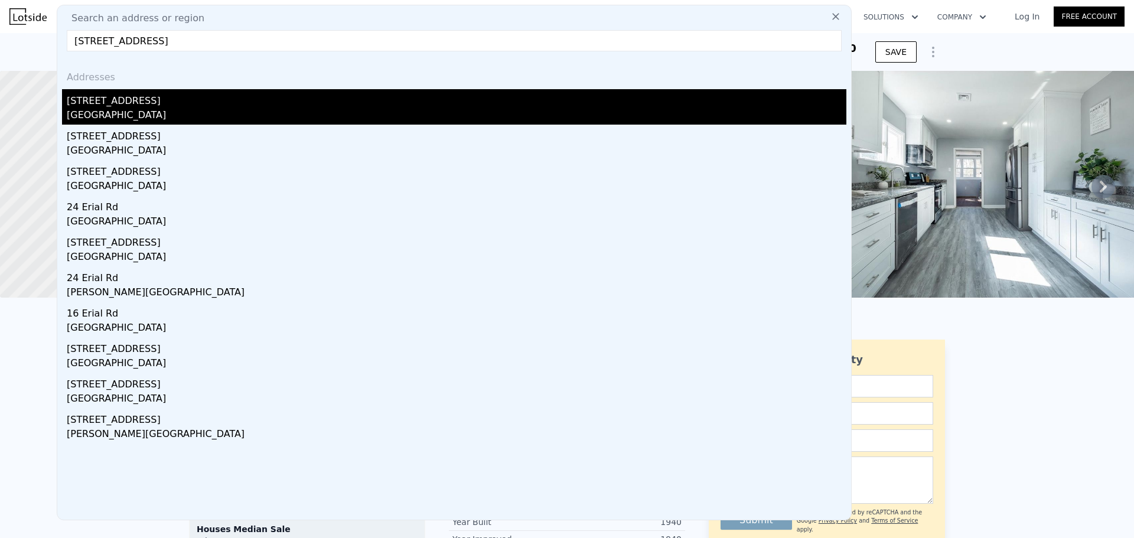
type input "[STREET_ADDRESS]"
click at [161, 110] on div "[GEOGRAPHIC_DATA]" at bounding box center [457, 116] width 780 height 17
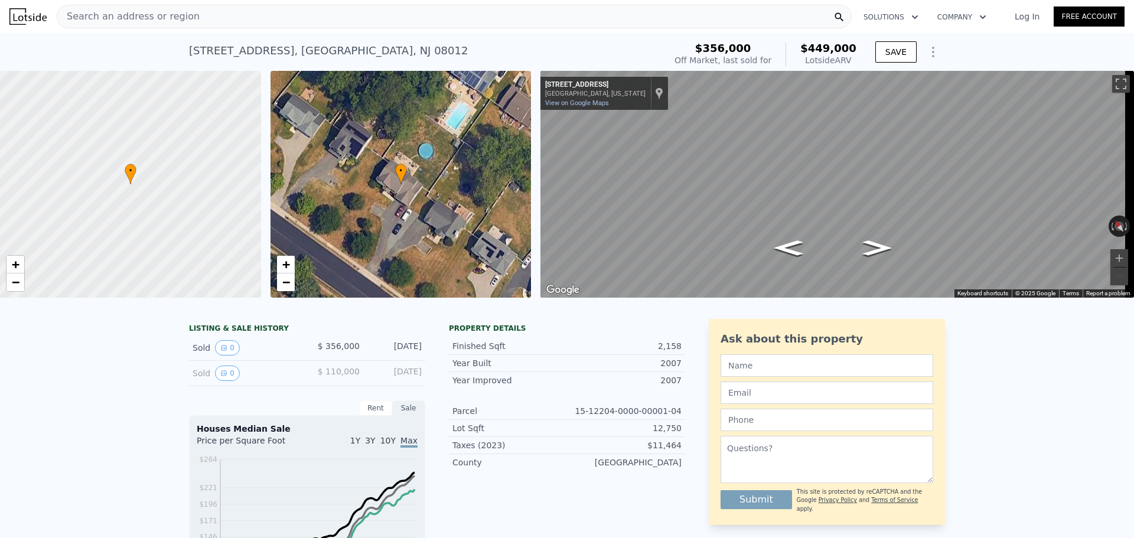
click at [346, 18] on div "Search an address or region" at bounding box center [454, 17] width 795 height 24
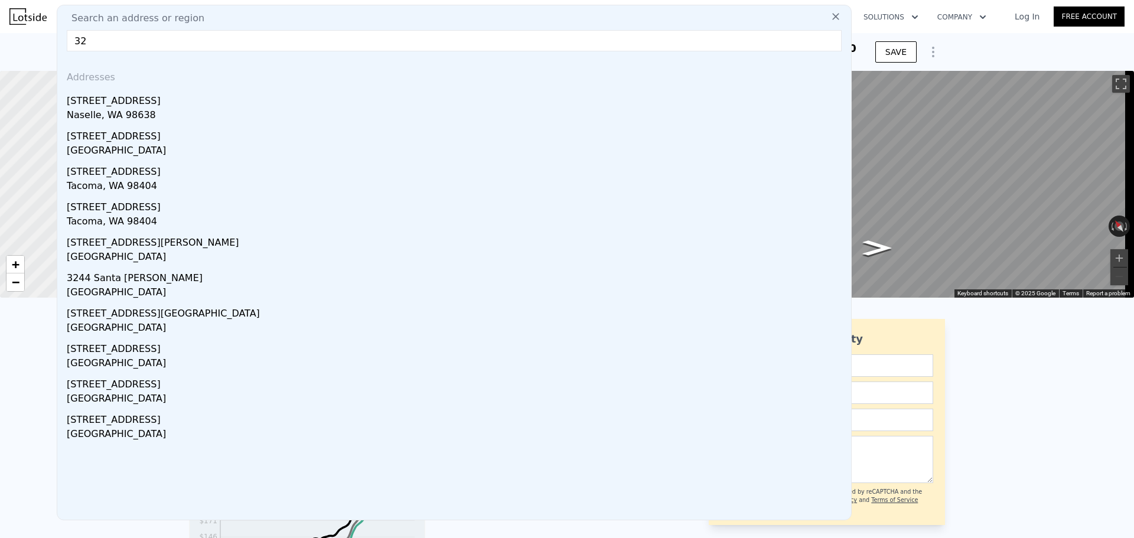
type input "3"
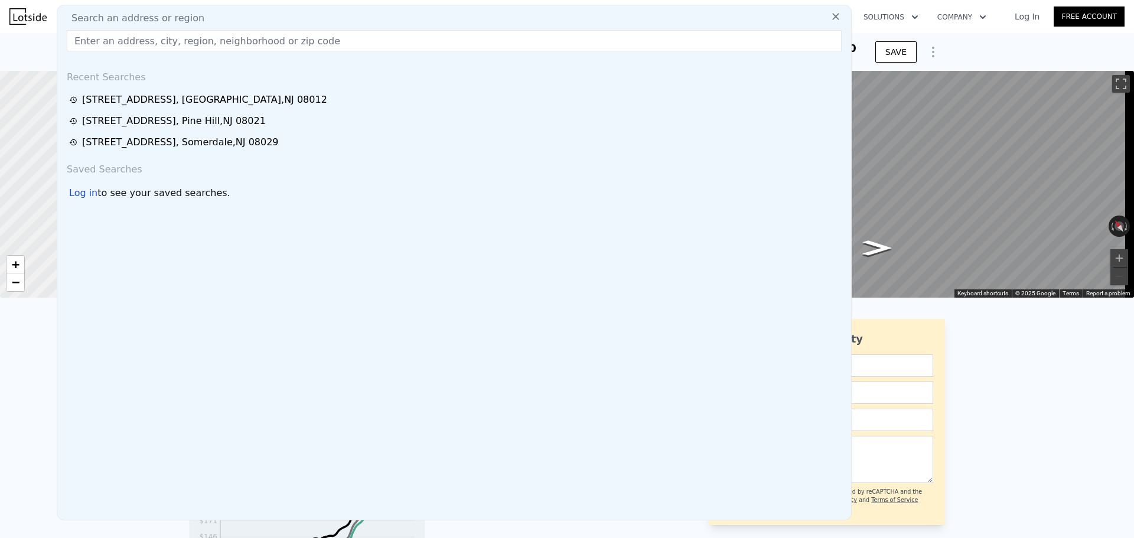
click at [268, 122] on div "[STREET_ADDRESS]" at bounding box center [456, 121] width 774 height 14
type input "6"
type input "0"
type input "3"
type input "1154"
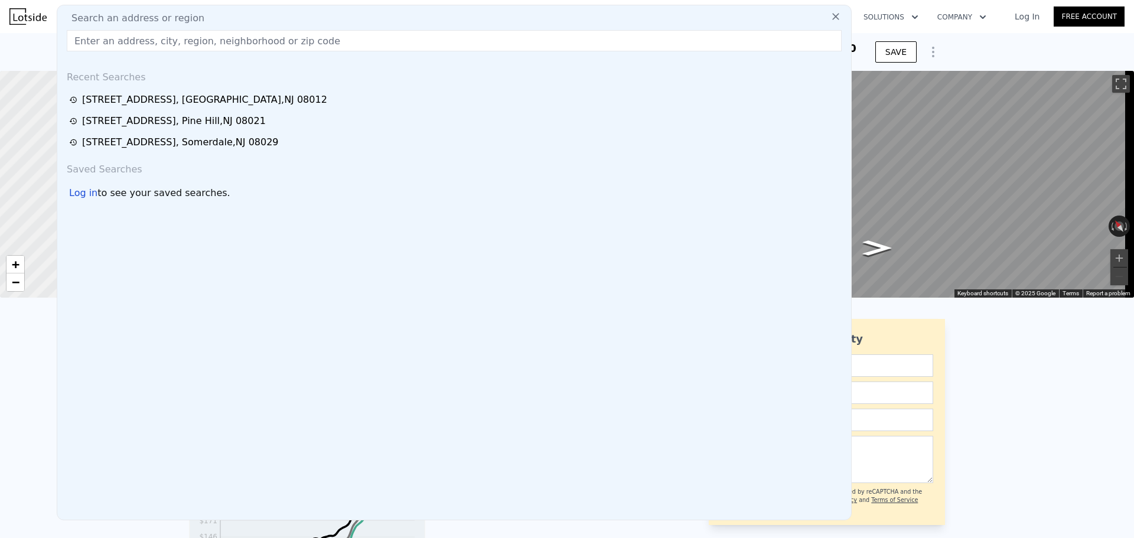
type input "2019"
type input "7000"
type input "18748"
type input "$ 340,000"
type input "5"
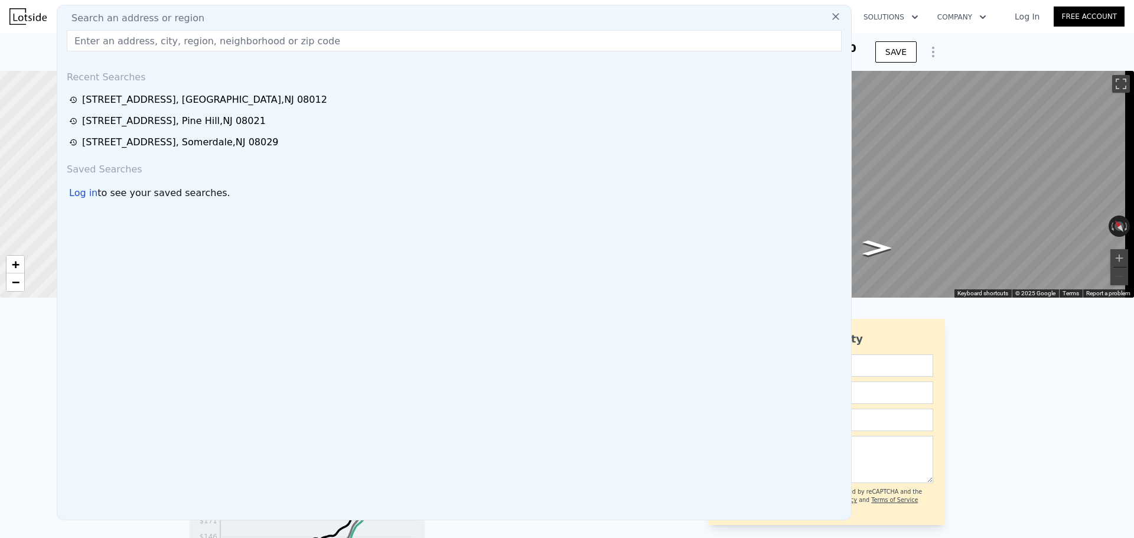
type input "-$ 19,987"
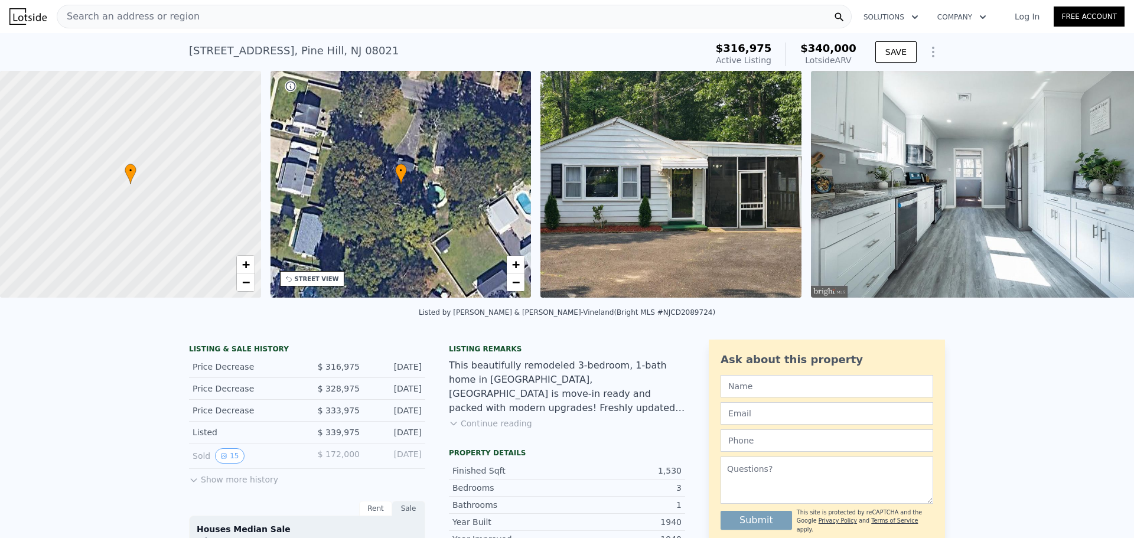
click at [224, 19] on div "Search an address or region" at bounding box center [454, 17] width 795 height 24
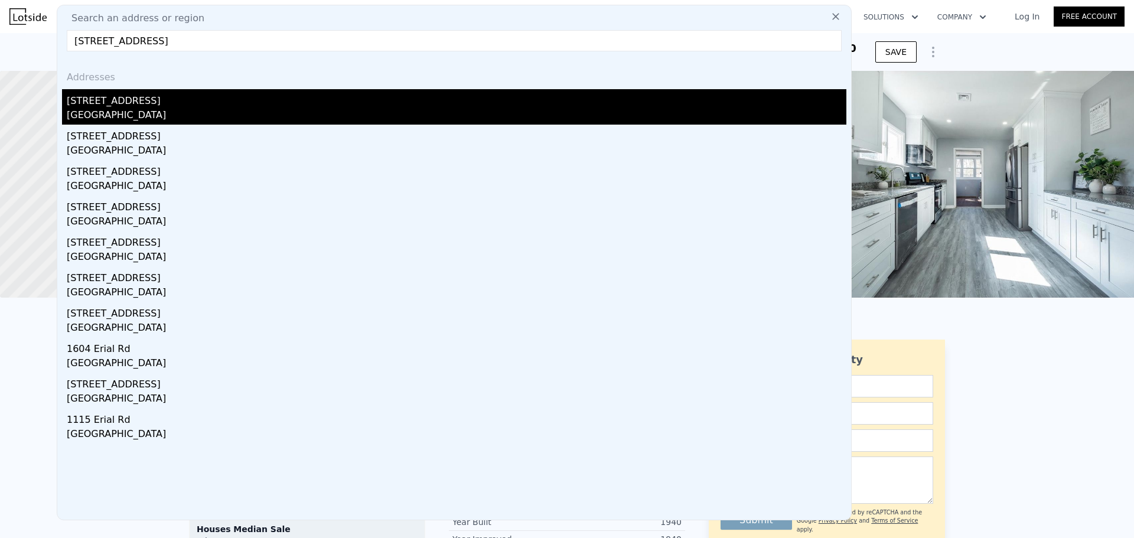
type input "[STREET_ADDRESS]"
click at [122, 113] on div "[GEOGRAPHIC_DATA]" at bounding box center [457, 116] width 780 height 17
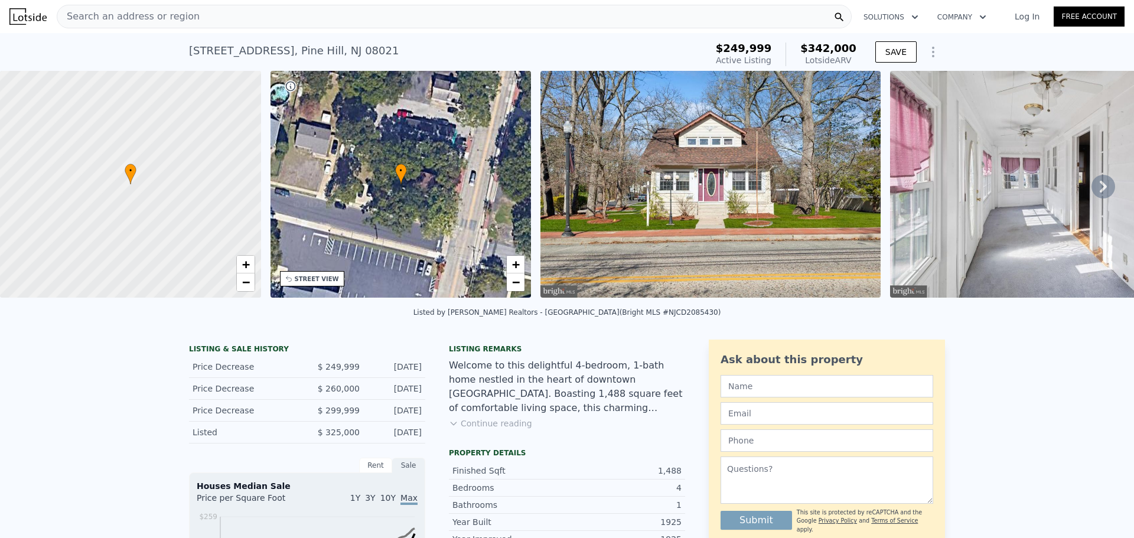
click at [269, 19] on div "Search an address or region" at bounding box center [454, 17] width 795 height 24
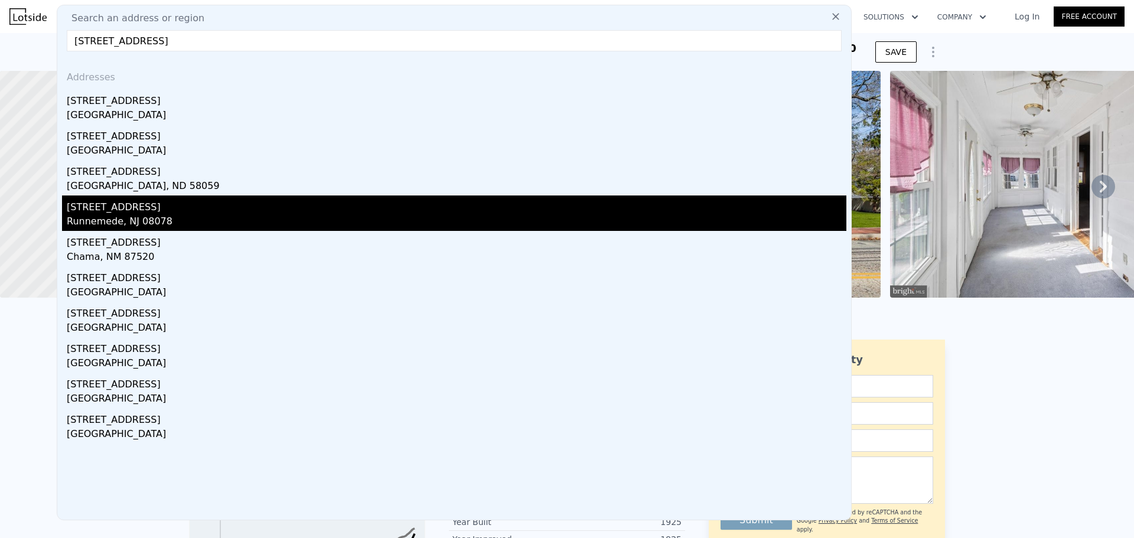
type input "[STREET_ADDRESS]"
click at [200, 209] on div "[STREET_ADDRESS]" at bounding box center [457, 205] width 780 height 19
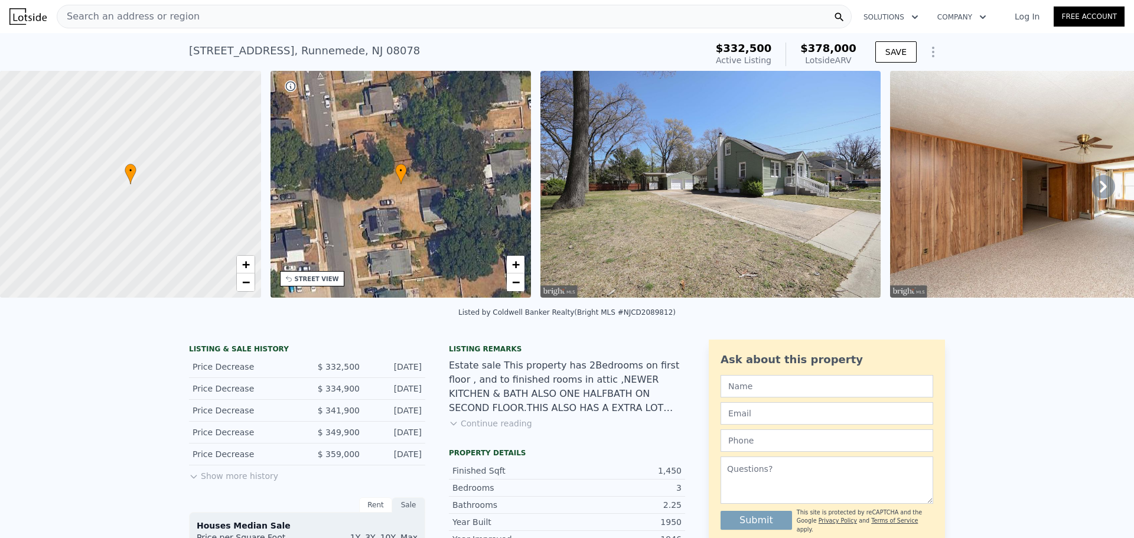
click at [268, 13] on div "Search an address or region" at bounding box center [454, 17] width 795 height 24
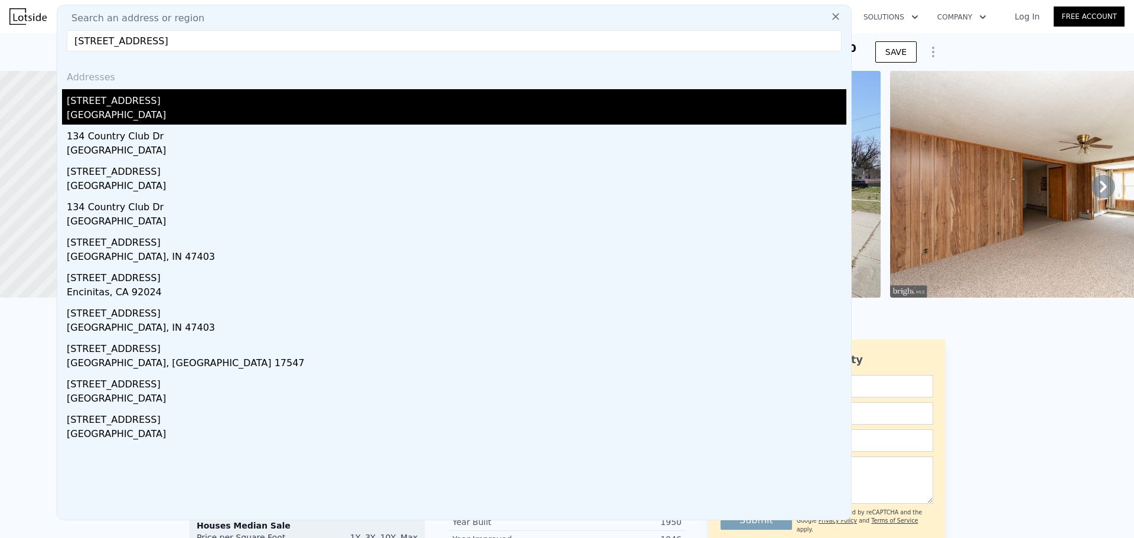
type input "[STREET_ADDRESS]"
click at [184, 115] on div "[GEOGRAPHIC_DATA]" at bounding box center [457, 116] width 780 height 17
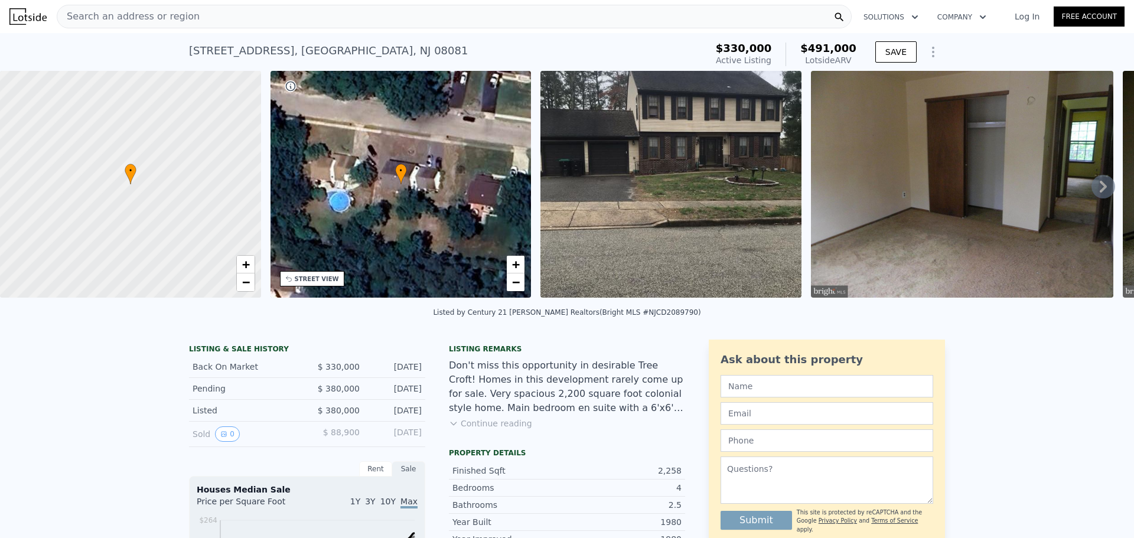
click at [277, 8] on div "Search an address or region" at bounding box center [454, 17] width 795 height 24
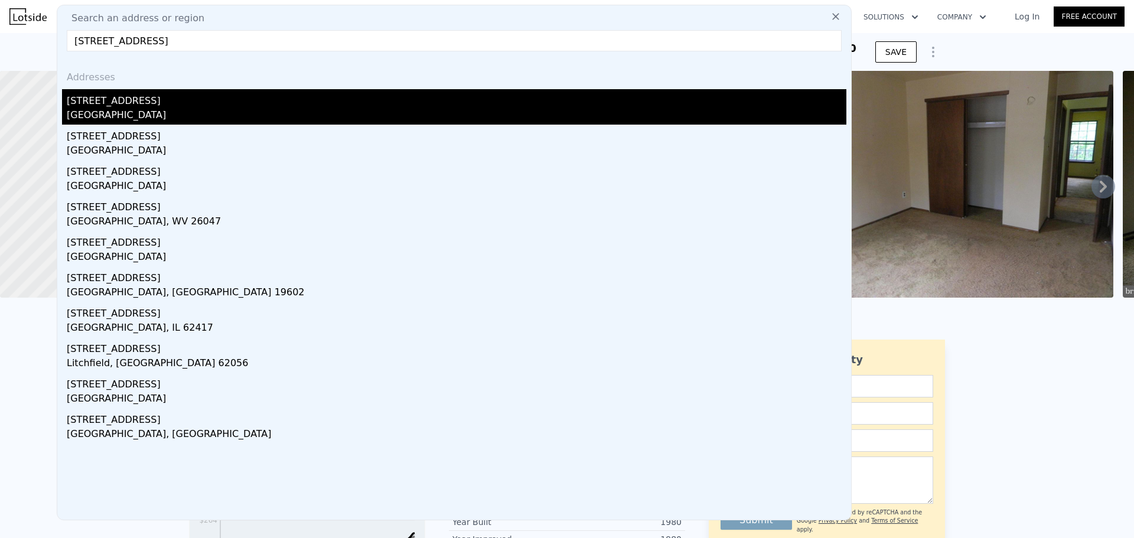
type input "[STREET_ADDRESS]"
click at [178, 112] on div "[GEOGRAPHIC_DATA]" at bounding box center [457, 116] width 780 height 17
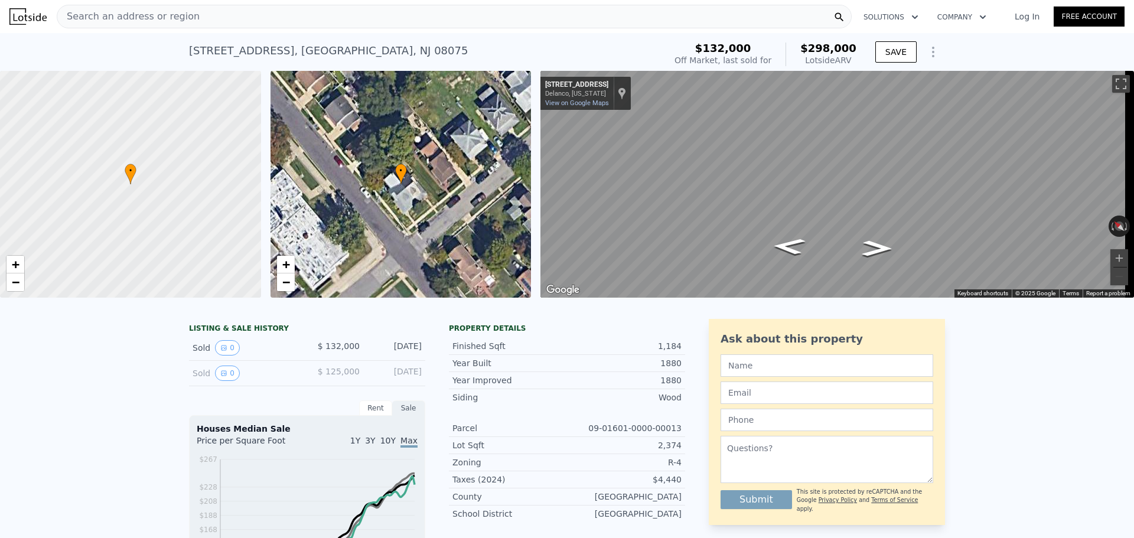
click at [206, 14] on div "Search an address or region" at bounding box center [454, 17] width 795 height 24
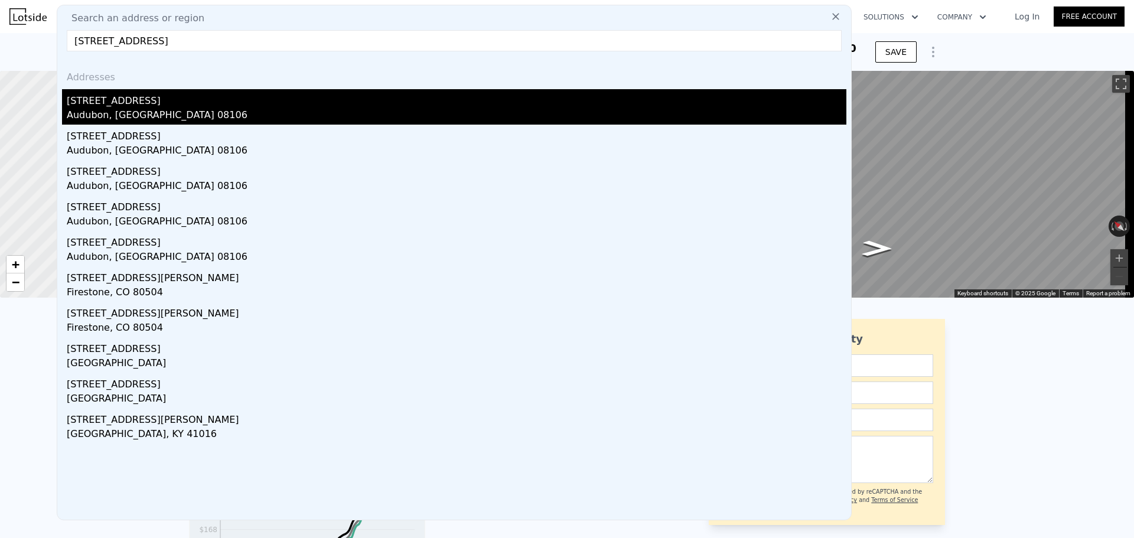
type input "[STREET_ADDRESS]"
click at [192, 106] on div "[STREET_ADDRESS]" at bounding box center [457, 98] width 780 height 19
type input "2"
type input "1"
type input "904"
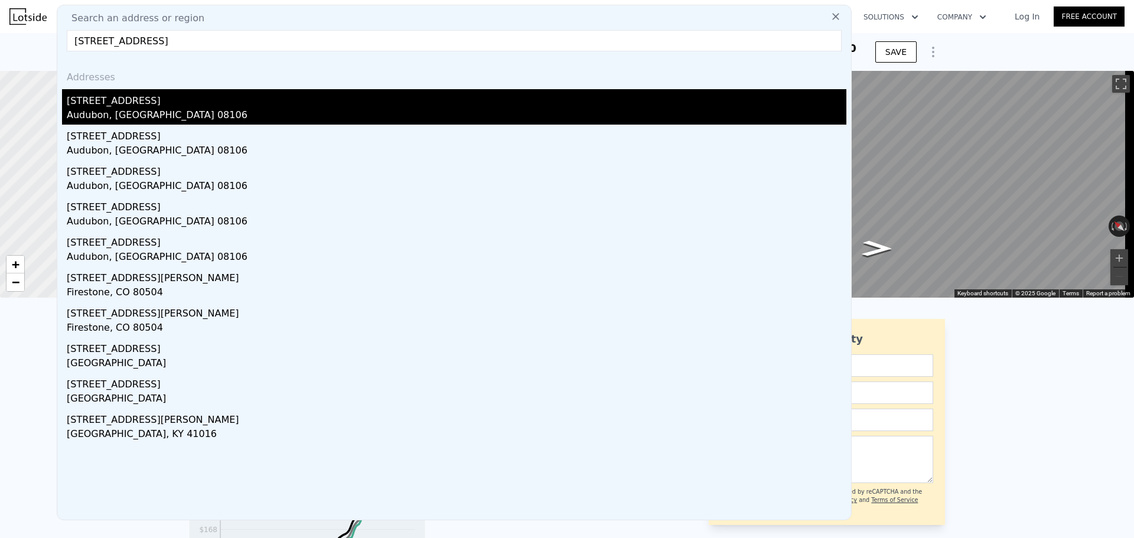
type input "1666"
type input "3001"
type input "5149"
type input "$ 448,000"
type input "5"
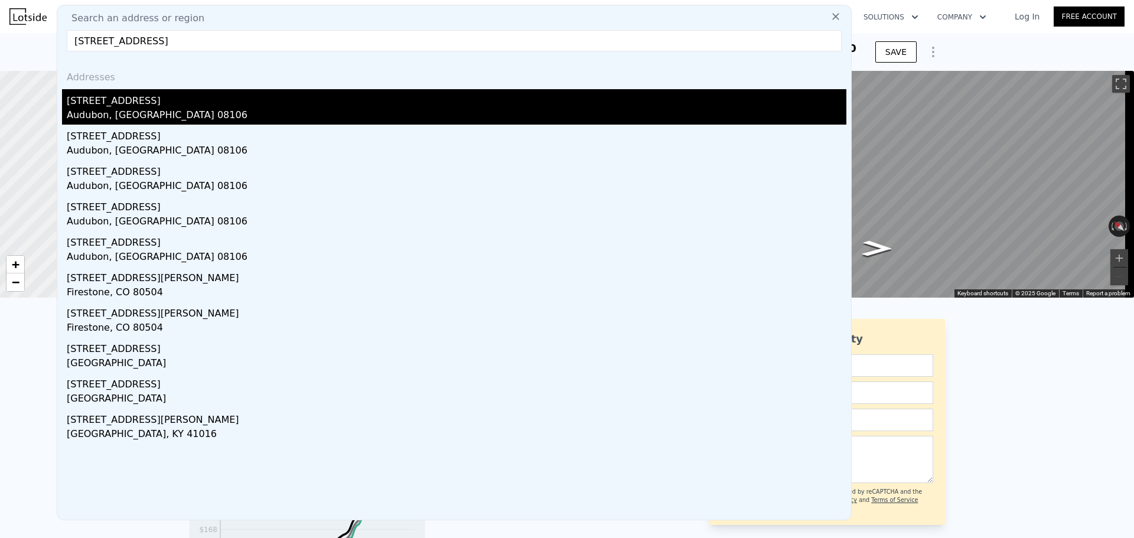
type input "$ 73,183"
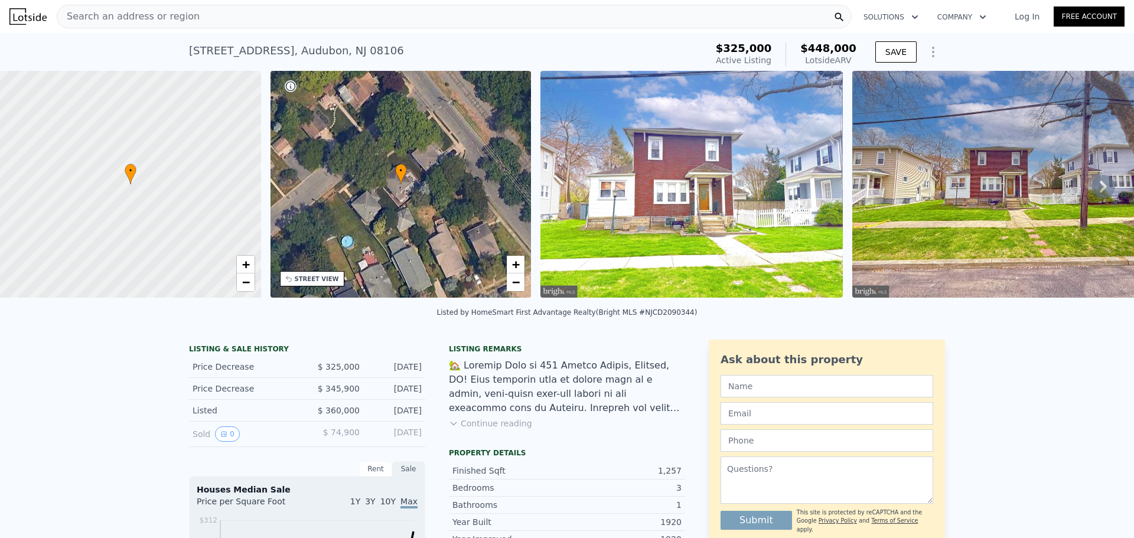
click at [492, 430] on button "Continue reading" at bounding box center [490, 424] width 83 height 12
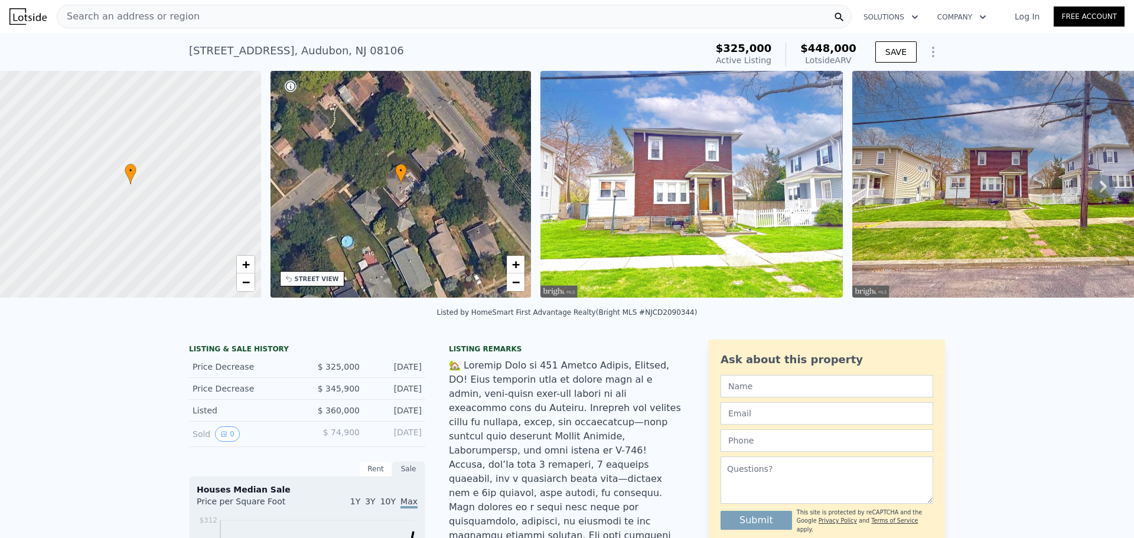
click at [697, 222] on img at bounding box center [692, 184] width 303 height 227
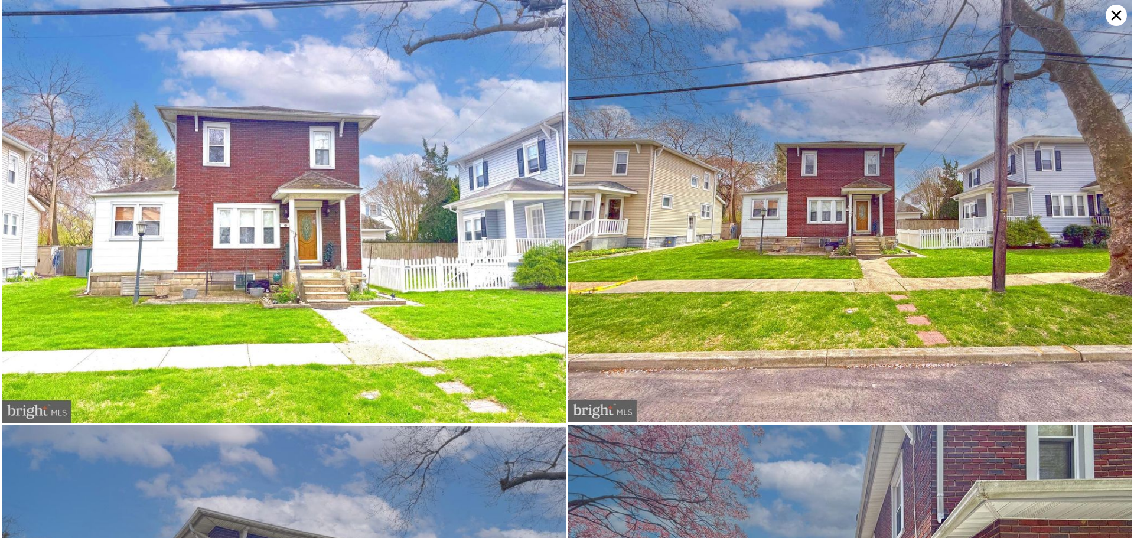
click at [1118, 15] on icon at bounding box center [1116, 15] width 21 height 21
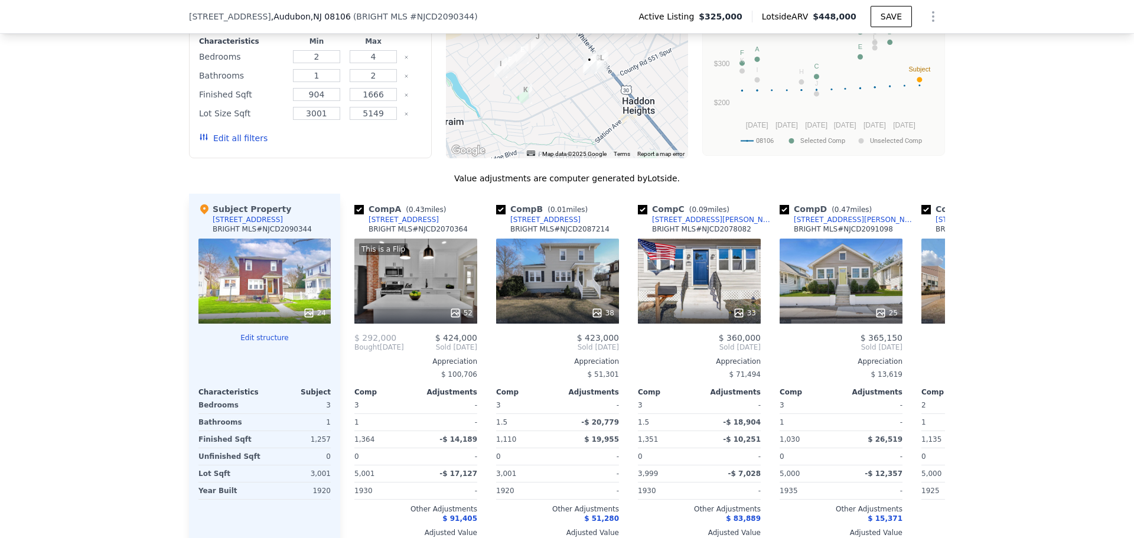
scroll to position [1709, 0]
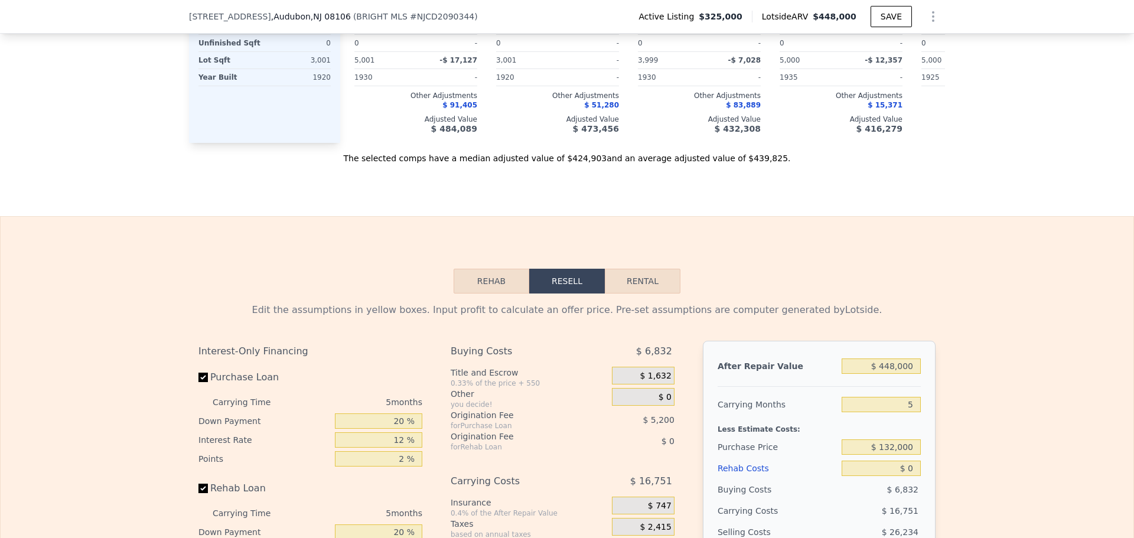
click at [642, 269] on button "Rental" at bounding box center [643, 281] width 76 height 25
select select "30"
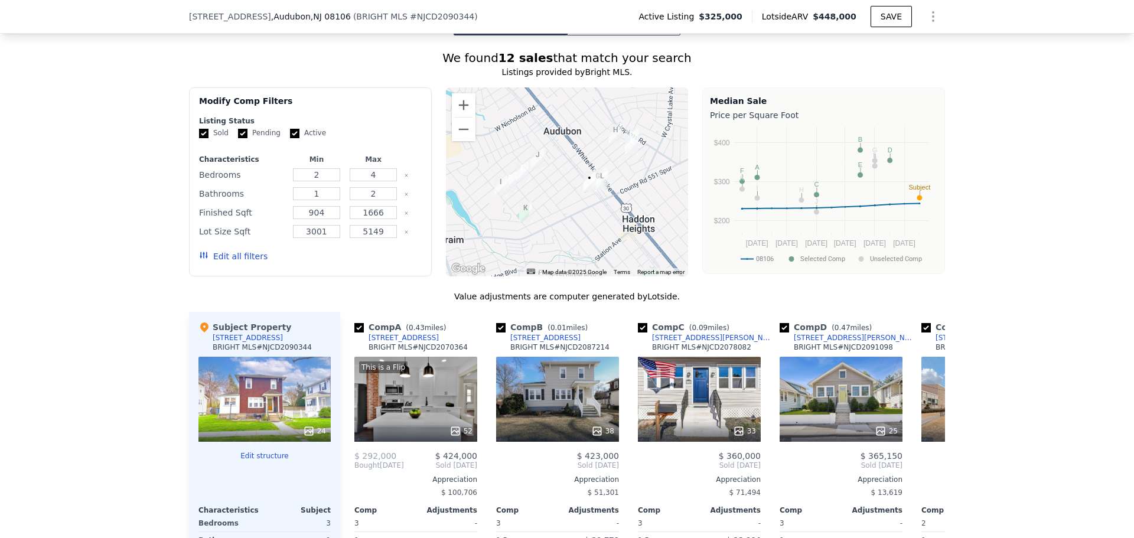
scroll to position [882, 0]
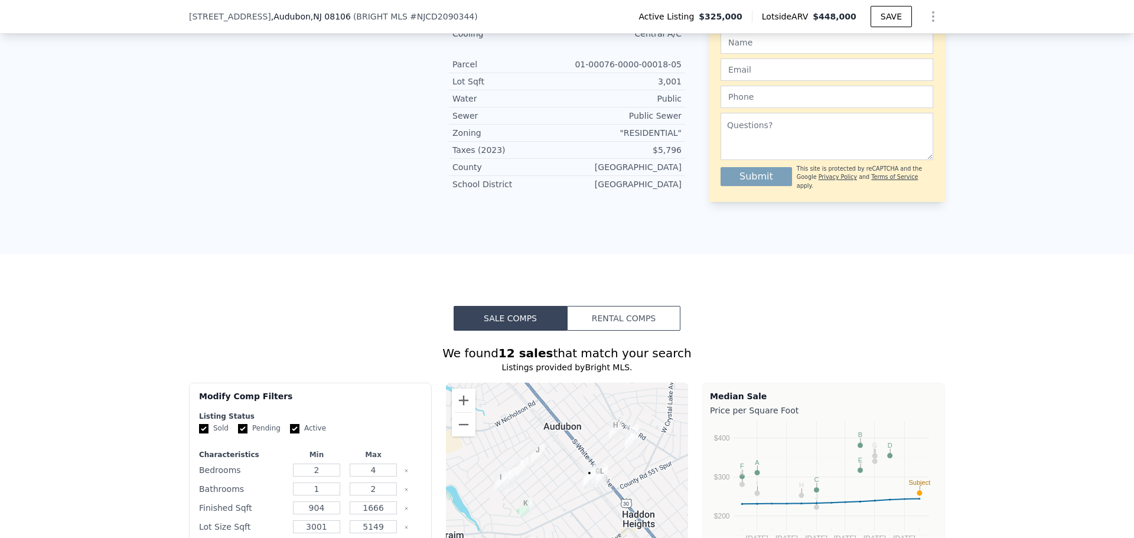
click at [599, 306] on button "Rental Comps" at bounding box center [623, 318] width 113 height 25
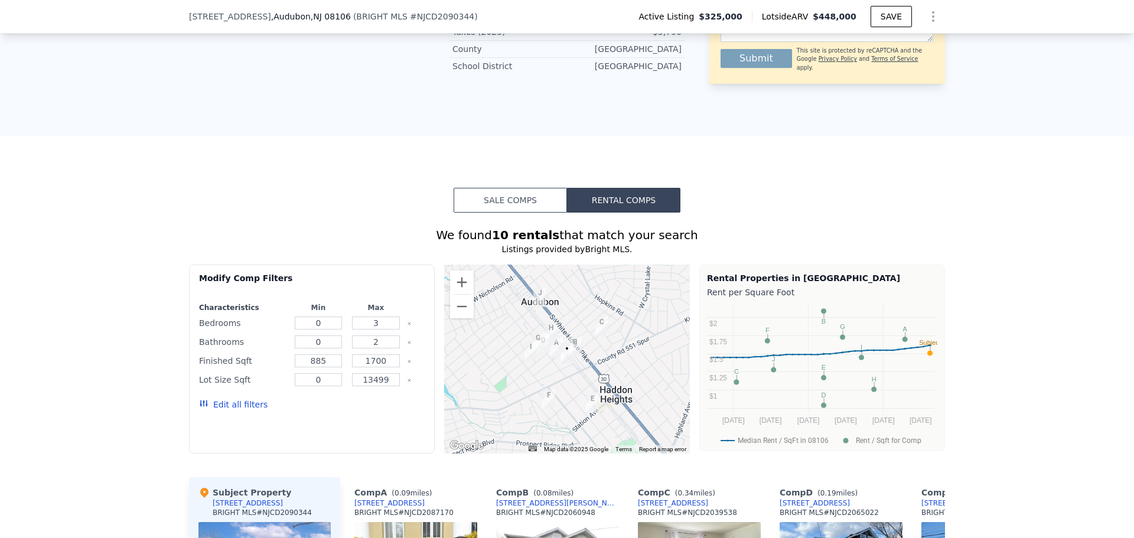
scroll to position [941, 0]
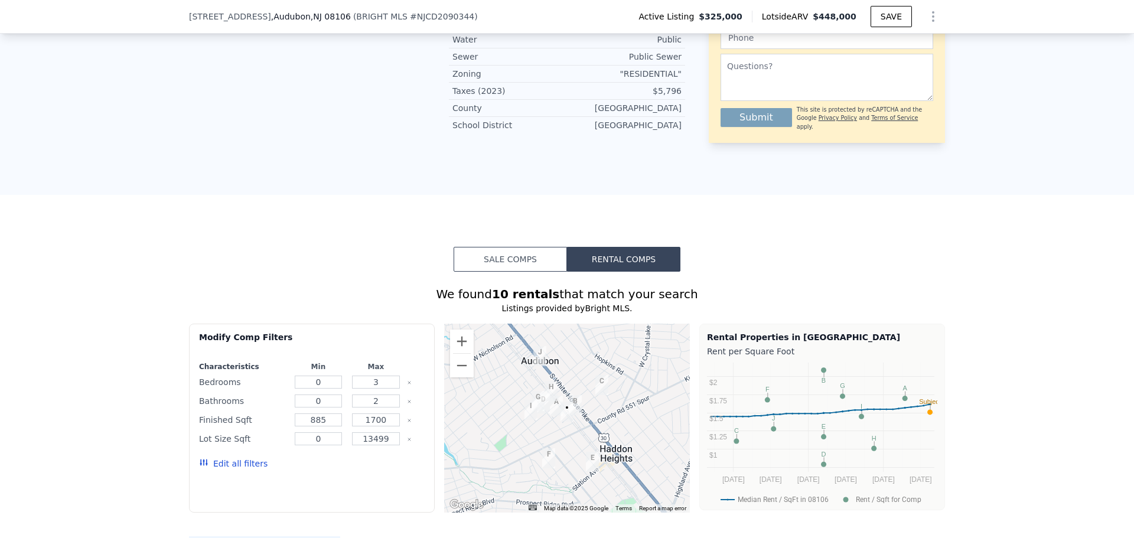
drag, startPoint x: 527, startPoint y: 209, endPoint x: 441, endPoint y: 233, distance: 89.2
click at [525, 247] on button "Sale Comps" at bounding box center [510, 259] width 113 height 25
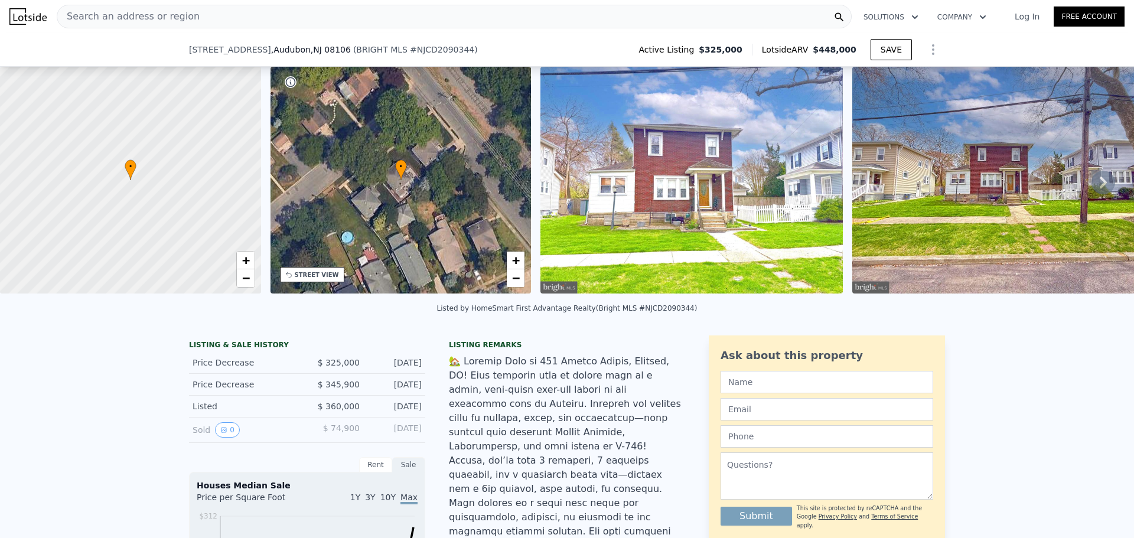
scroll to position [114, 0]
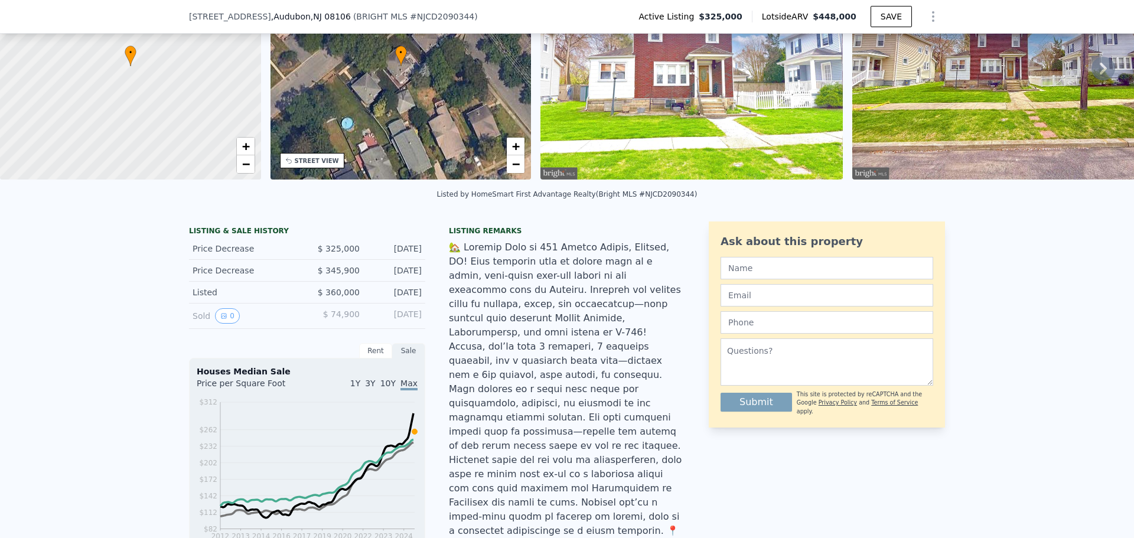
click at [653, 199] on div "Listed by HomeSmart First Advantage Realty (Bright MLS #NJCD2090344)" at bounding box center [567, 194] width 261 height 8
copy div "NJCD2090344"
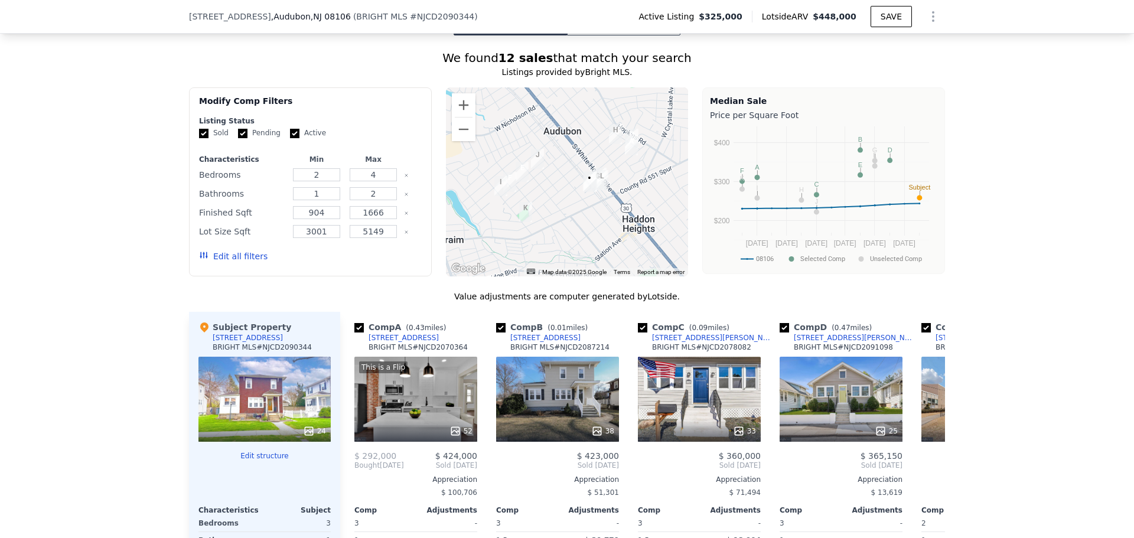
scroll to position [1296, 0]
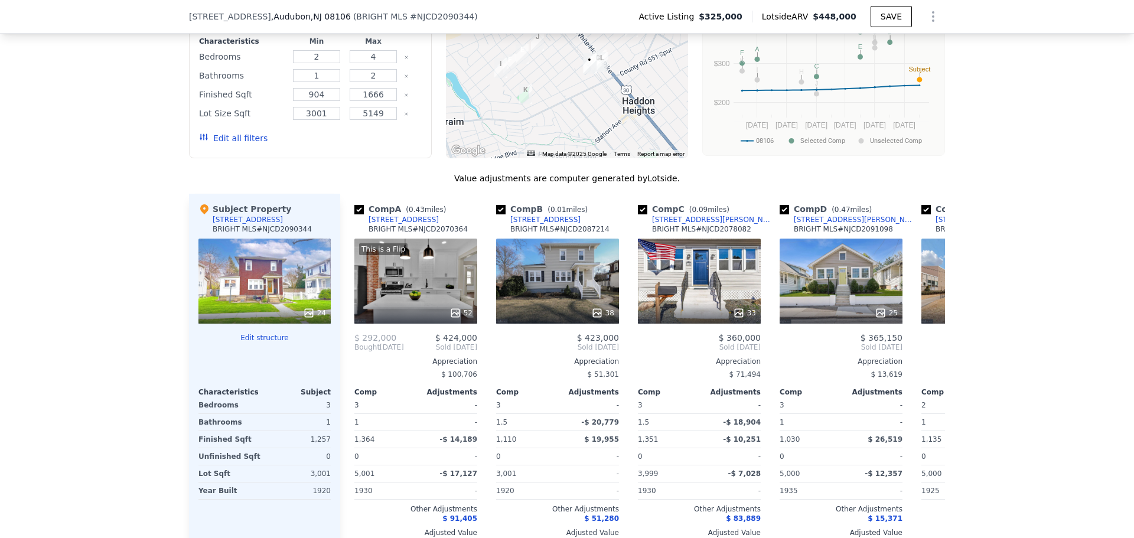
click at [260, 333] on button "Edit structure" at bounding box center [265, 337] width 132 height 9
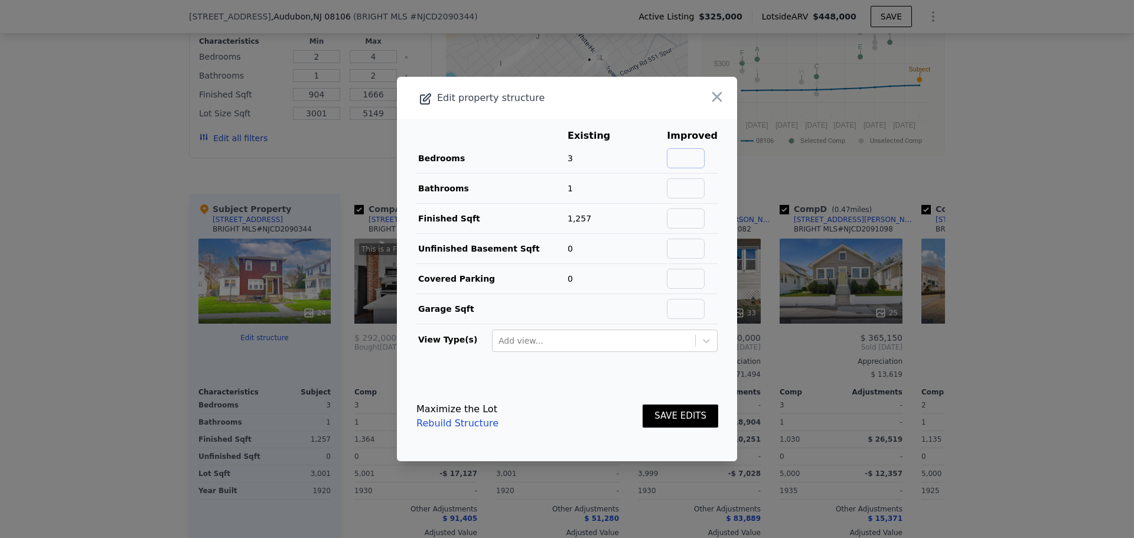
click at [675, 160] on input "text" at bounding box center [686, 158] width 38 height 20
type input "4"
type input "2"
click at [678, 411] on button "SAVE EDITS" at bounding box center [681, 416] width 76 height 23
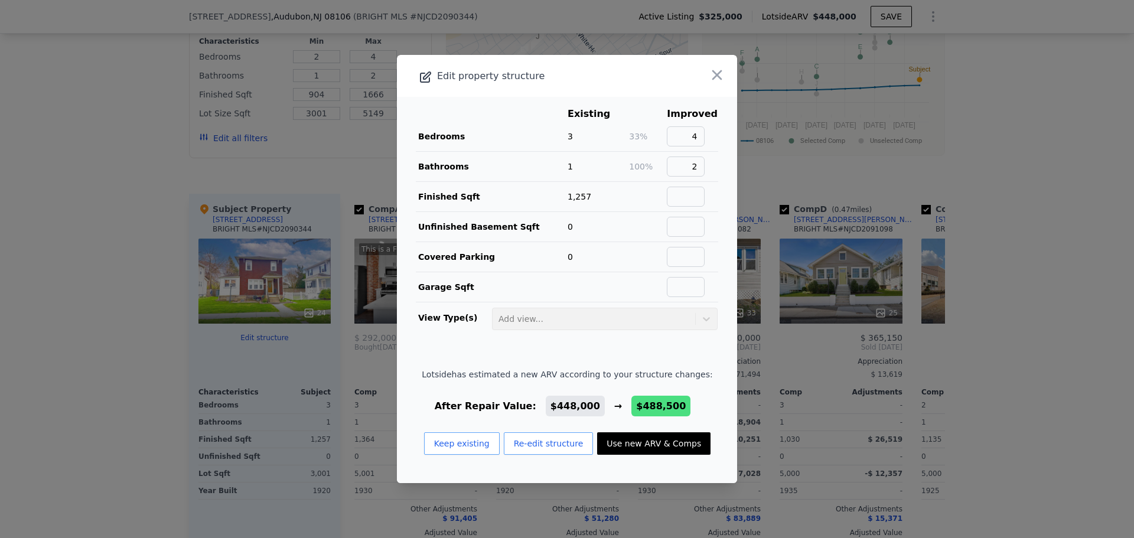
click at [644, 443] on button "Use new ARV & Comps" at bounding box center [653, 443] width 113 height 22
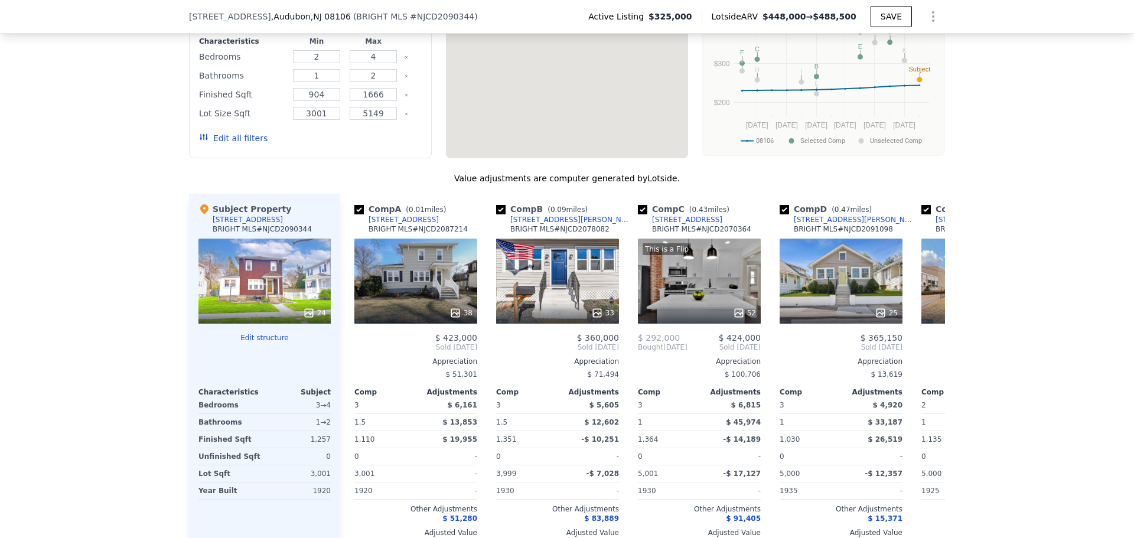
type input "2.25"
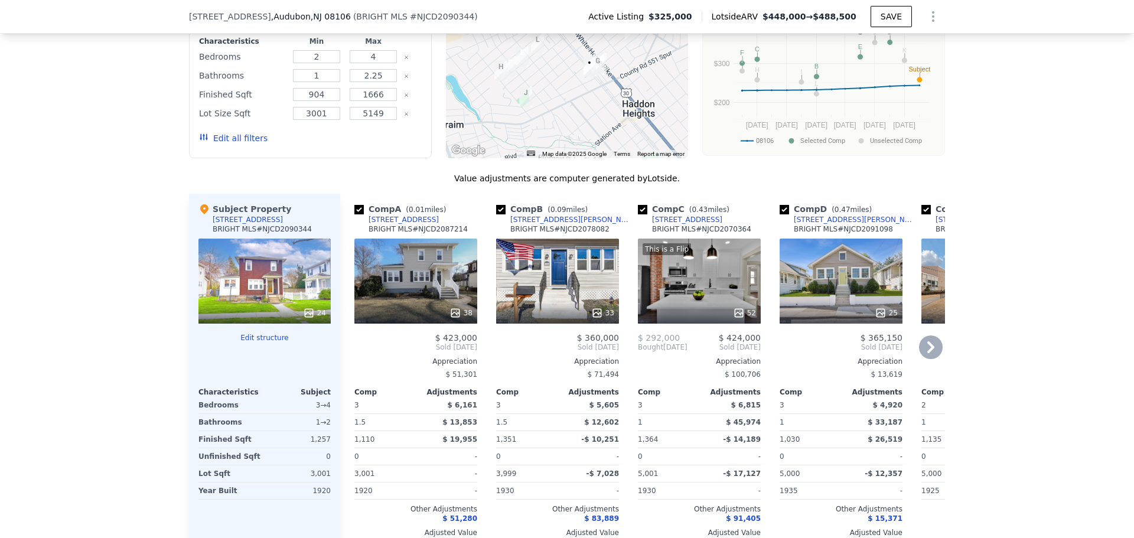
click at [694, 239] on div "This is a Flip 52" at bounding box center [699, 281] width 123 height 85
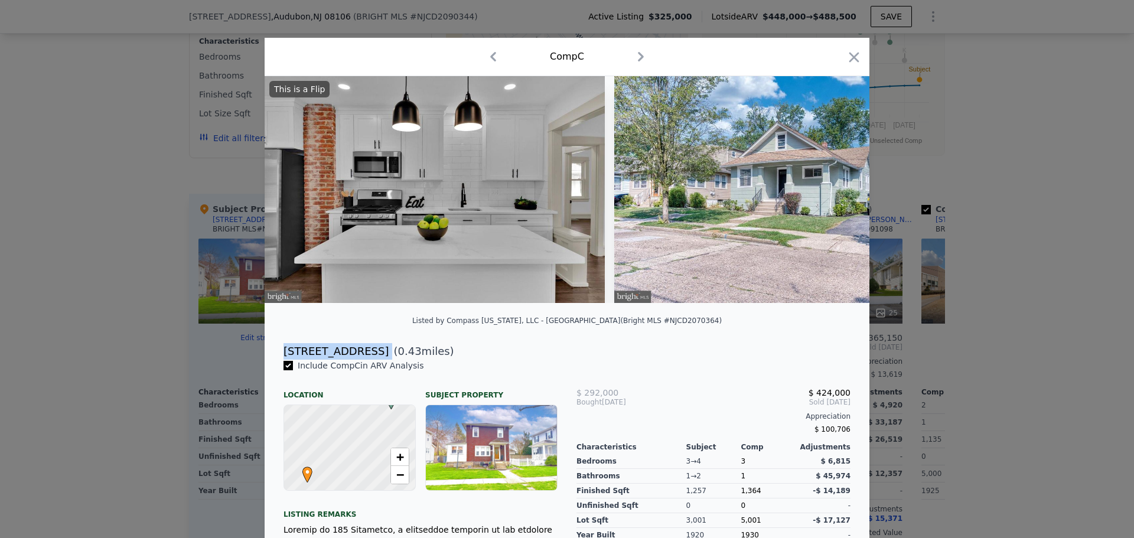
drag, startPoint x: 360, startPoint y: 356, endPoint x: 279, endPoint y: 358, distance: 81.6
click at [279, 358] on div "[STREET_ADDRESS] ( 0.43 miles)" at bounding box center [567, 351] width 586 height 17
copy div "[STREET_ADDRESS]"
click at [848, 63] on icon "button" at bounding box center [854, 57] width 17 height 17
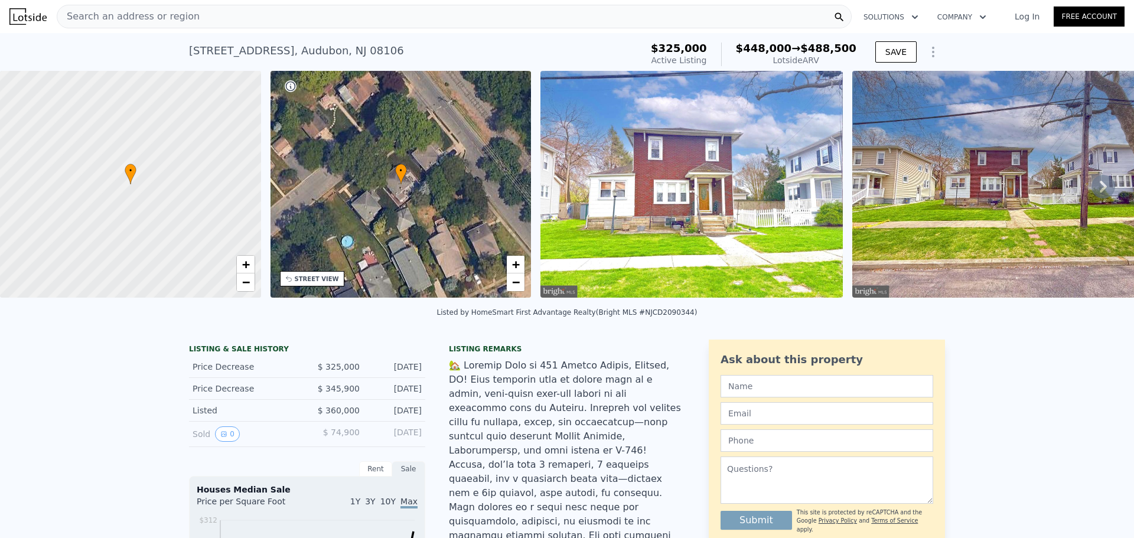
click at [341, 17] on div "Search an address or region" at bounding box center [454, 17] width 795 height 24
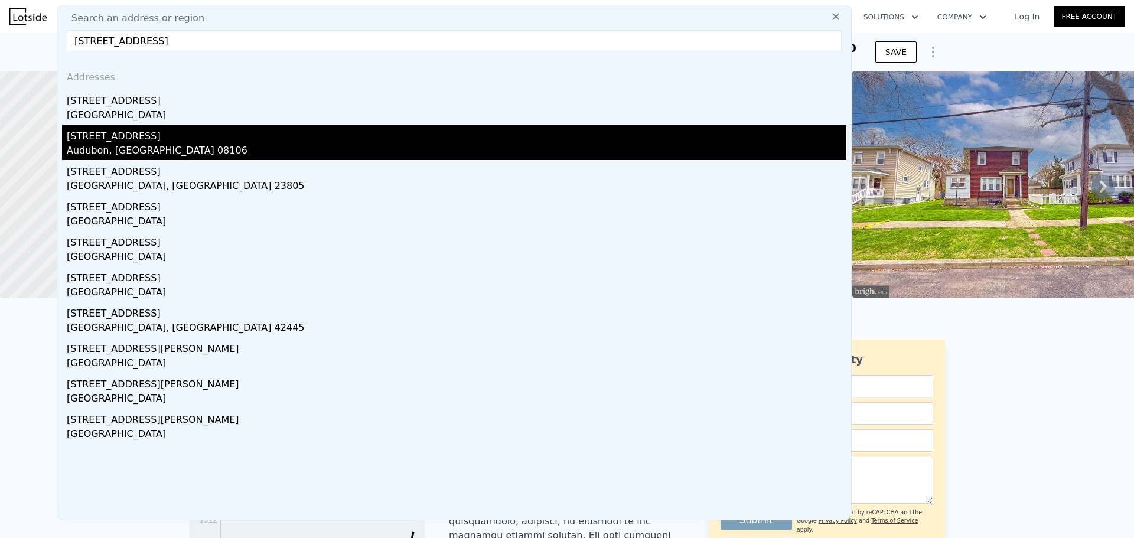
type input "[STREET_ADDRESS]"
click at [155, 158] on div "Audubon, [GEOGRAPHIC_DATA] 08106" at bounding box center [457, 152] width 780 height 17
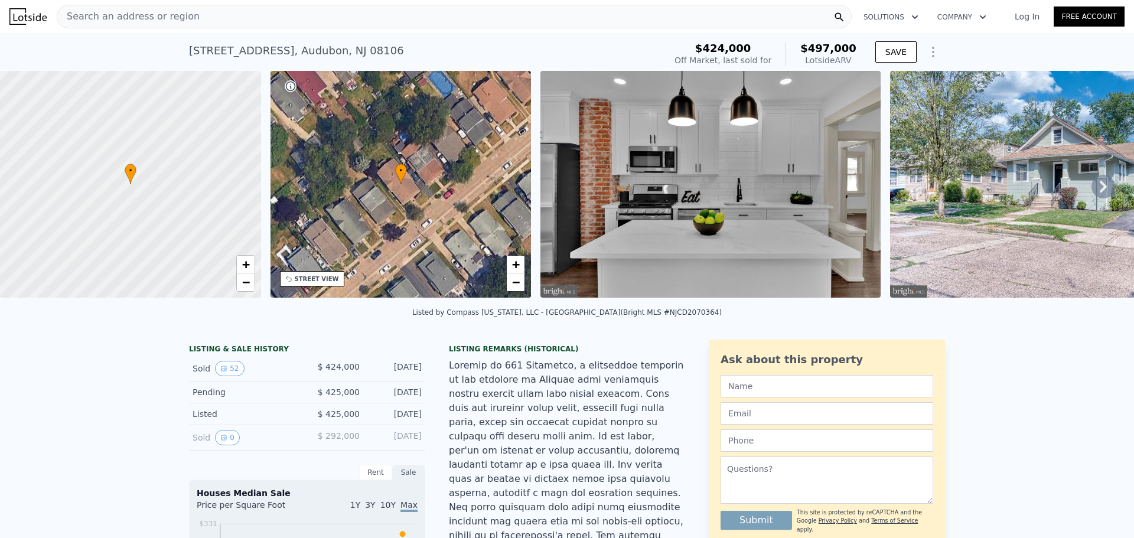
type input "2"
type input "904"
type input "1666"
type input "5149"
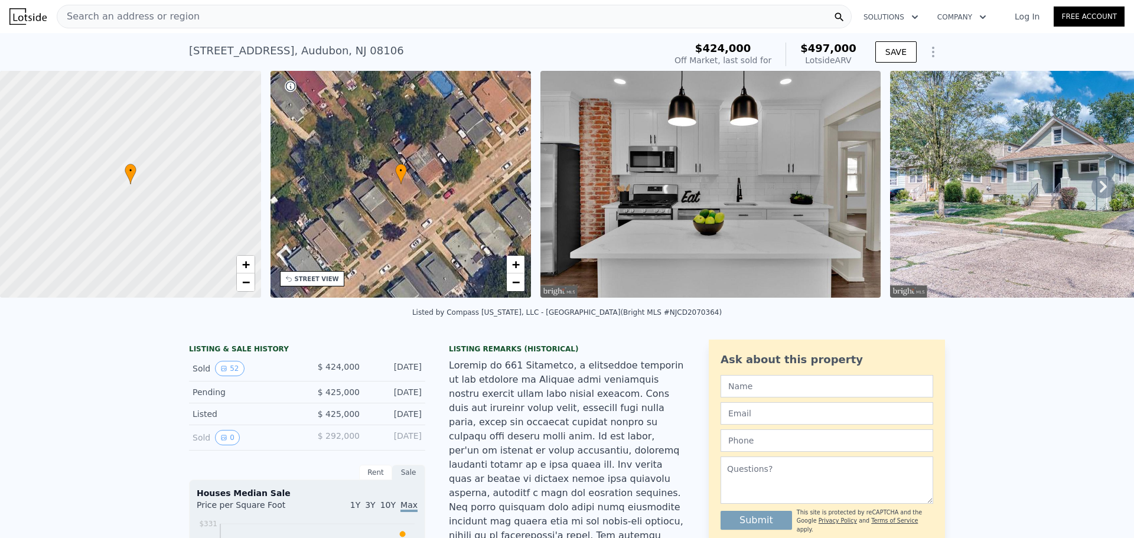
checkbox input "true"
type input "$ 448,000"
type input "$ 73,183"
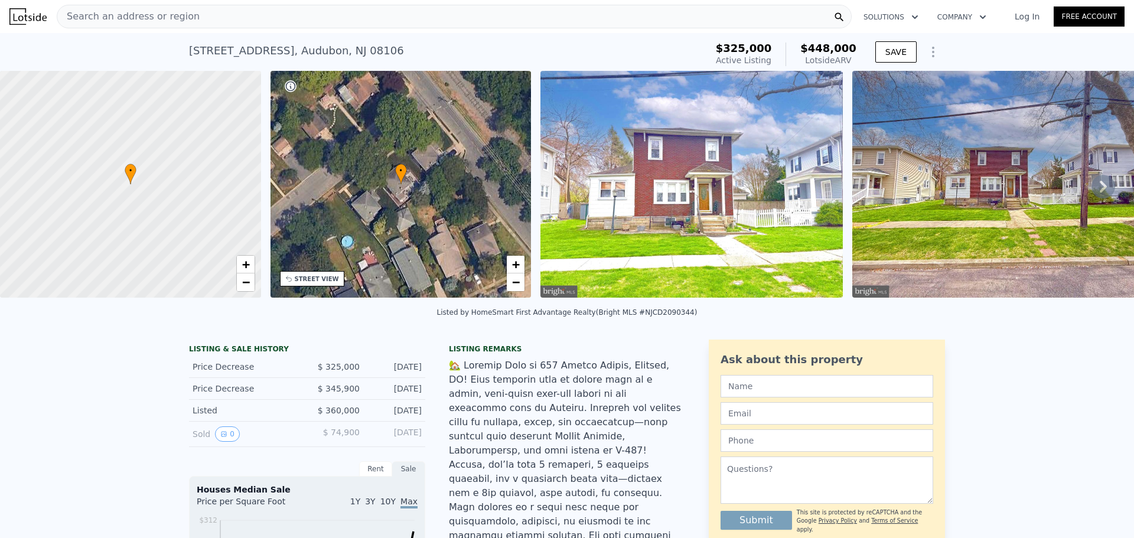
click at [671, 201] on img at bounding box center [692, 184] width 303 height 227
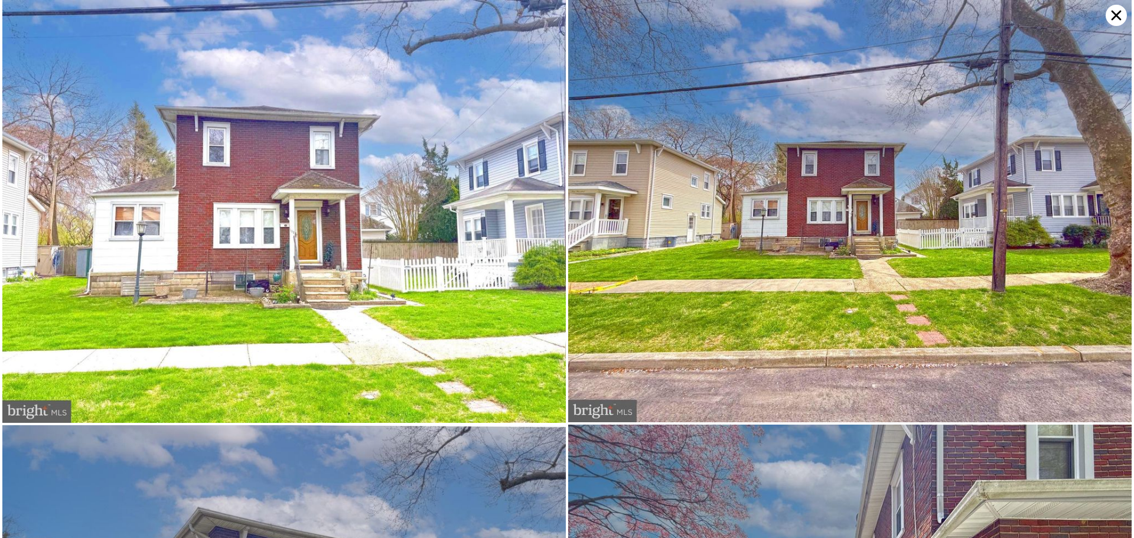
click at [412, 308] on img at bounding box center [284, 211] width 564 height 423
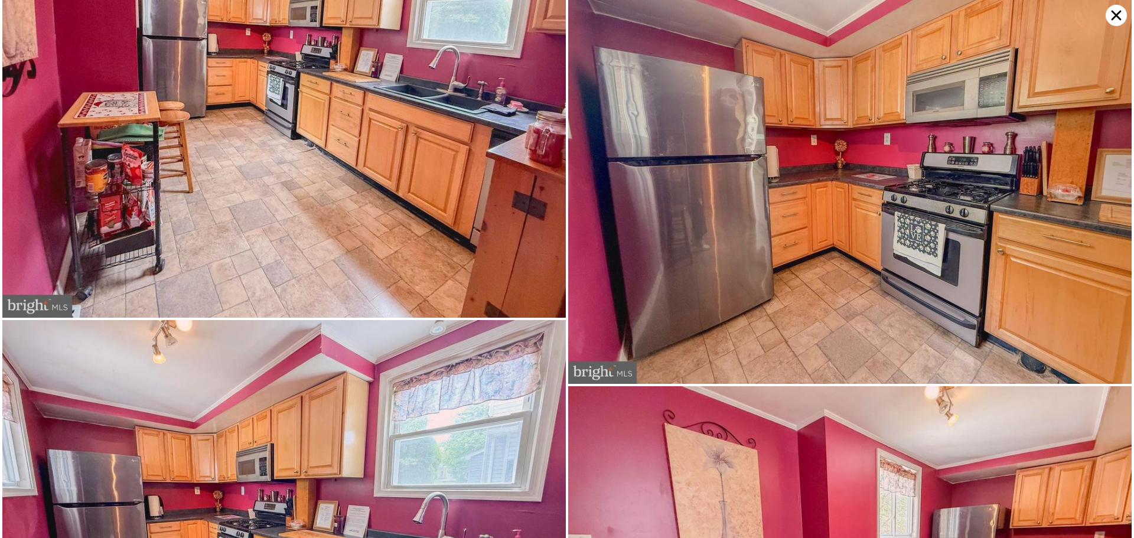
scroll to position [4276, 0]
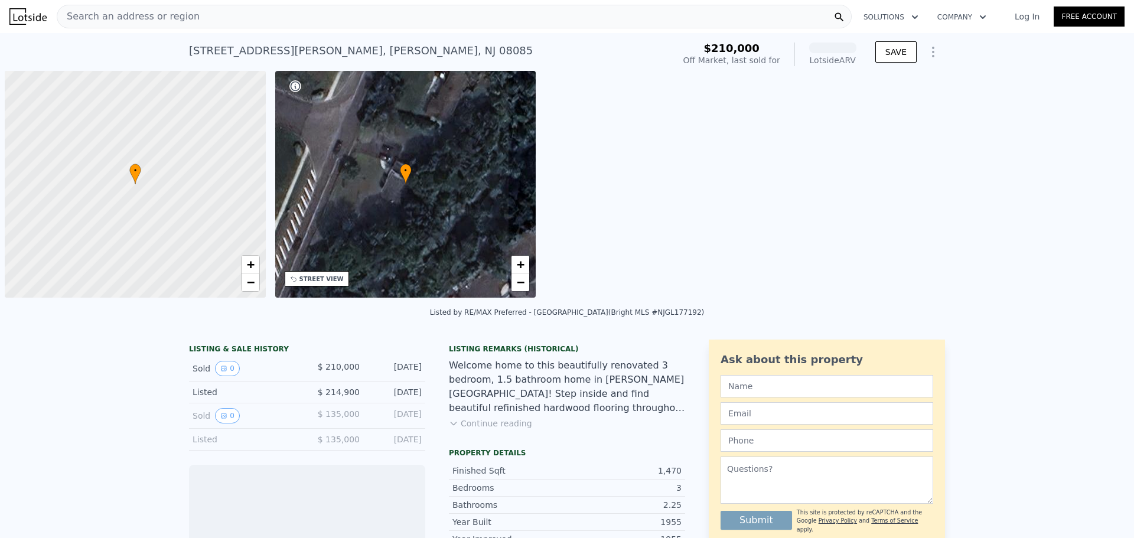
scroll to position [0, 5]
